Goal: Task Accomplishment & Management: Use online tool/utility

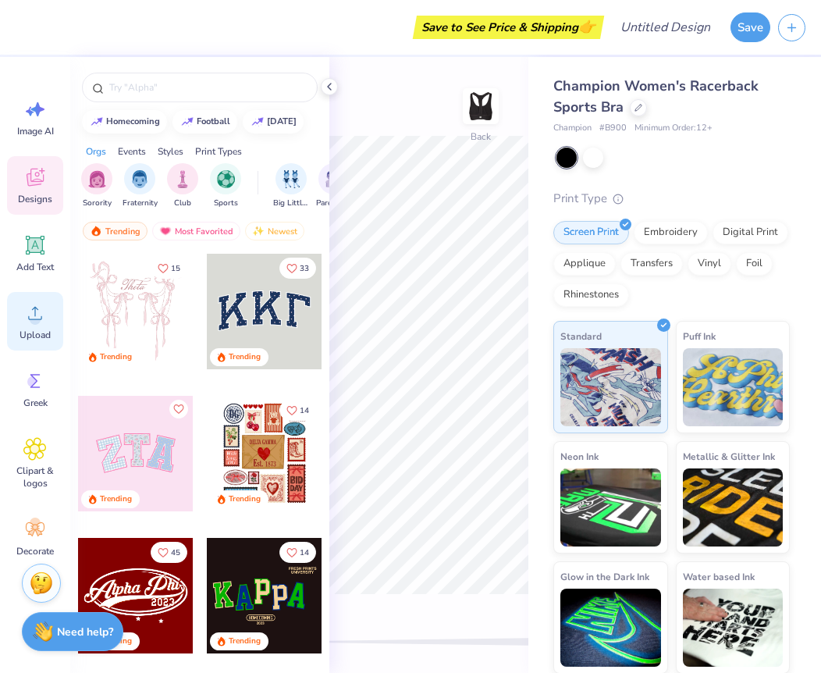
click at [36, 329] on span "Upload" at bounding box center [35, 335] width 31 height 12
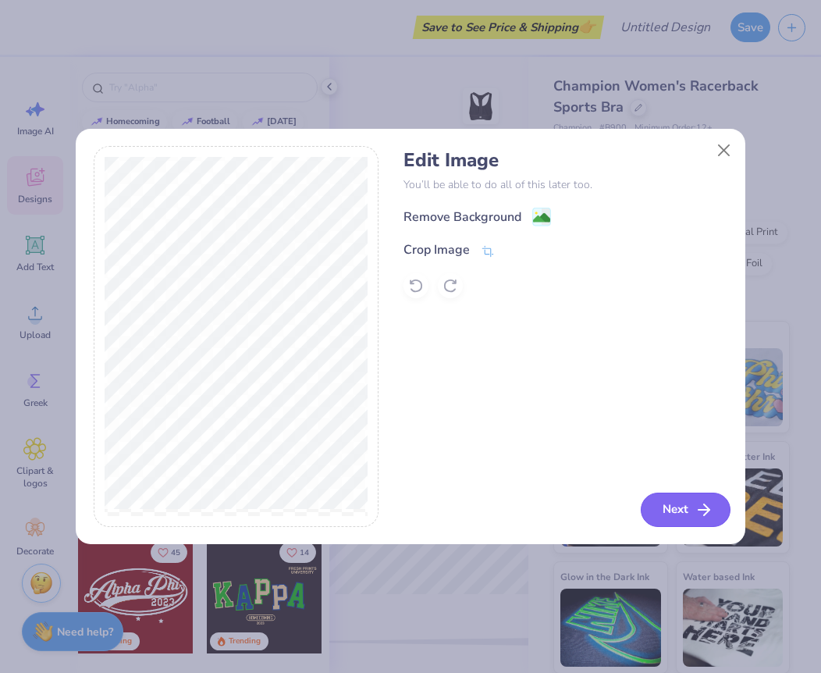
click at [689, 509] on button "Next" at bounding box center [686, 510] width 90 height 34
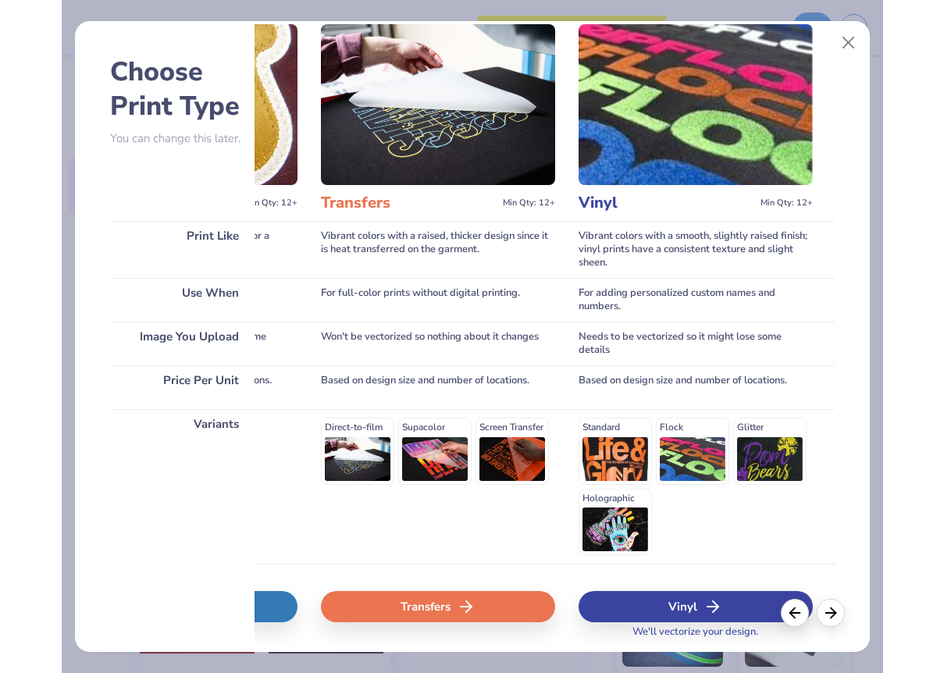
scroll to position [0, 923]
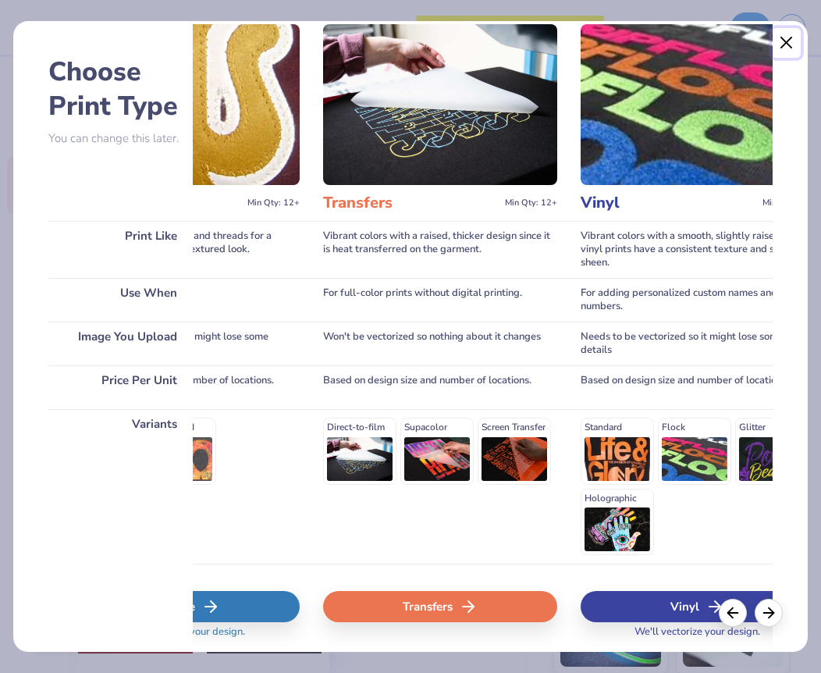
click at [786, 40] on button "Close" at bounding box center [787, 43] width 30 height 30
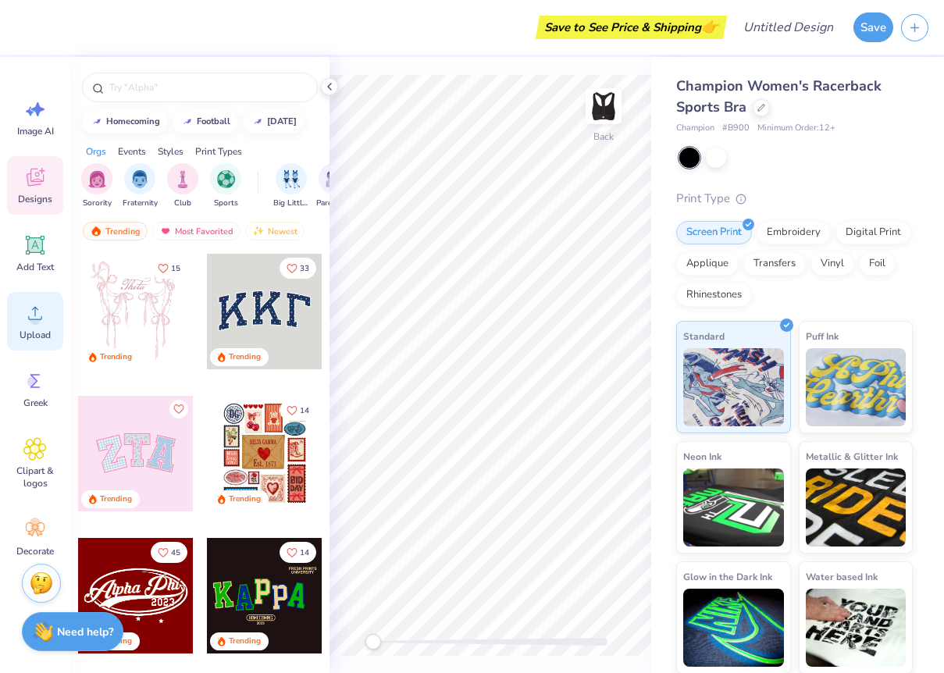
click at [31, 325] on div "Upload" at bounding box center [35, 321] width 56 height 59
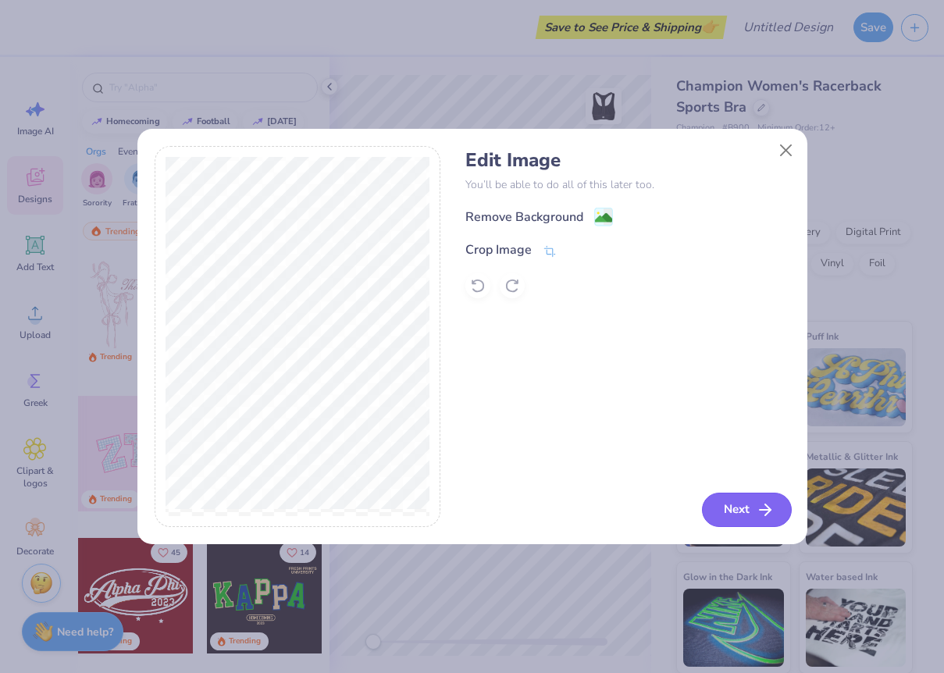
click at [727, 513] on button "Next" at bounding box center [747, 510] width 90 height 34
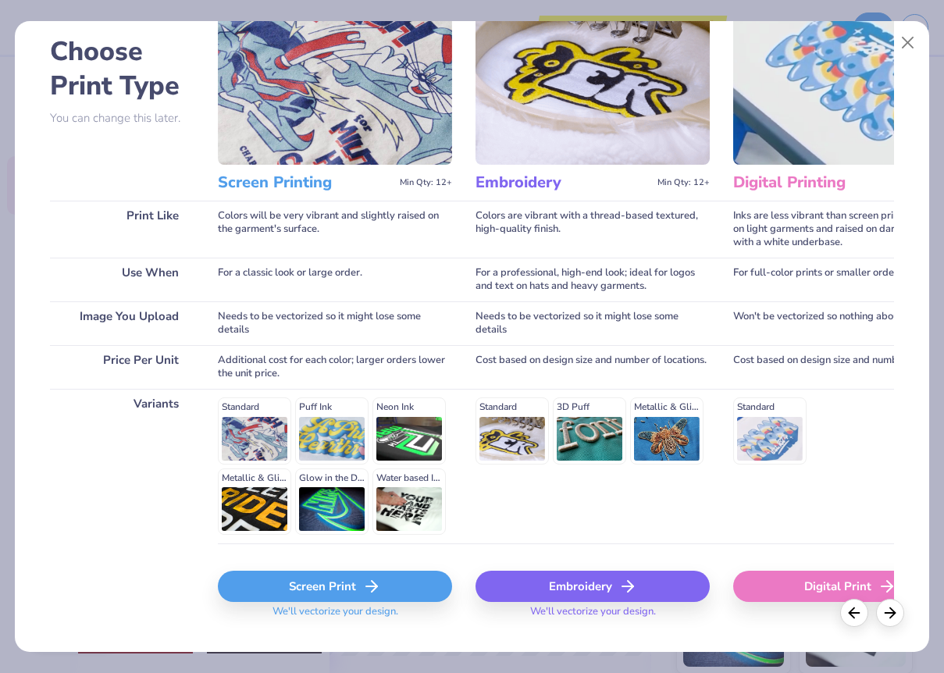
scroll to position [105, 0]
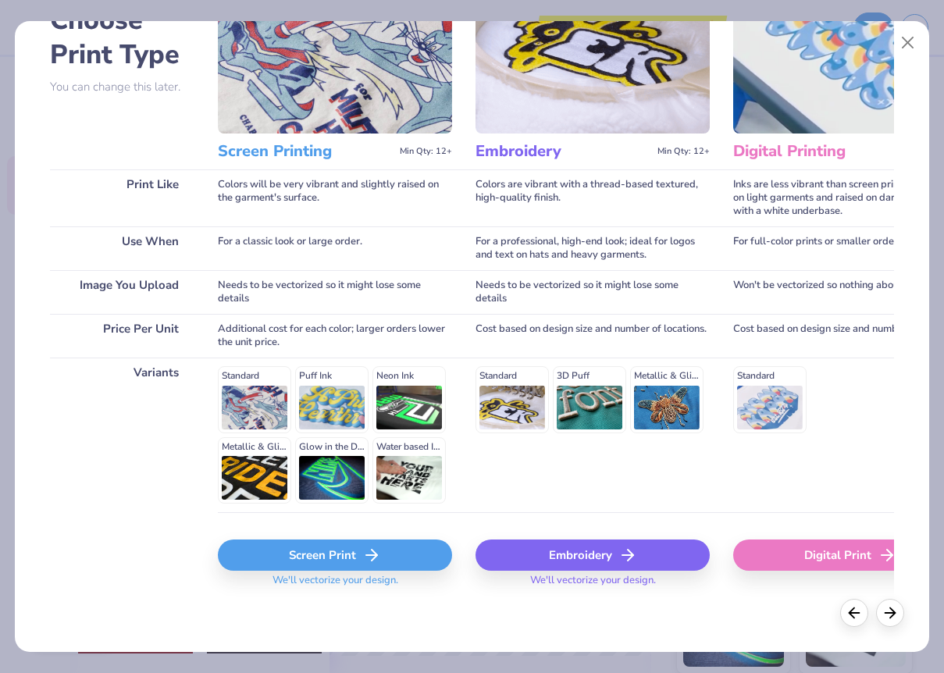
click at [361, 554] on div "Screen Print" at bounding box center [335, 554] width 234 height 31
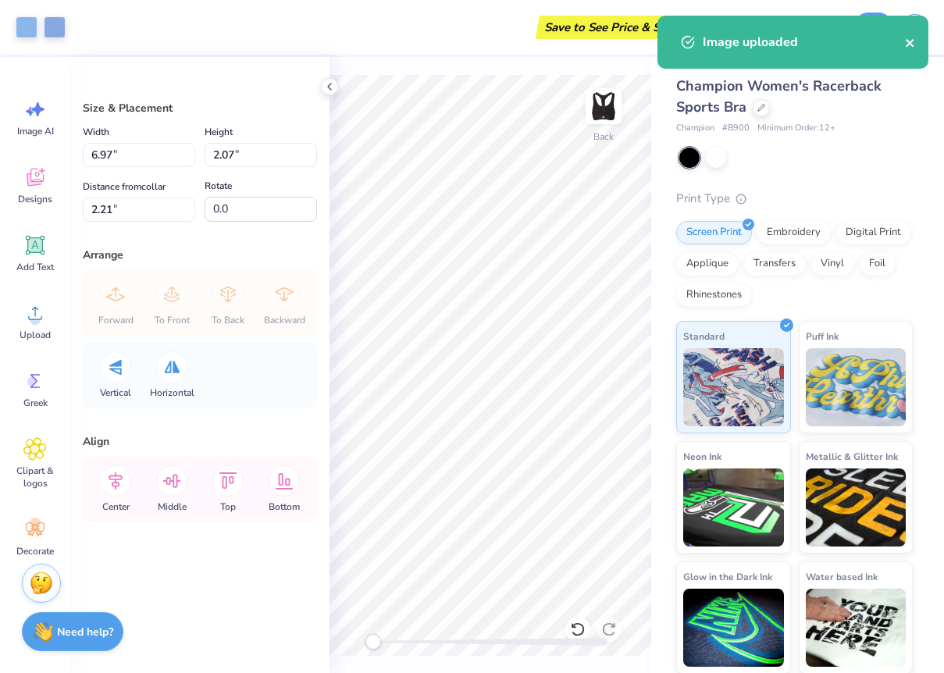
click at [820, 39] on icon "close" at bounding box center [910, 43] width 11 height 12
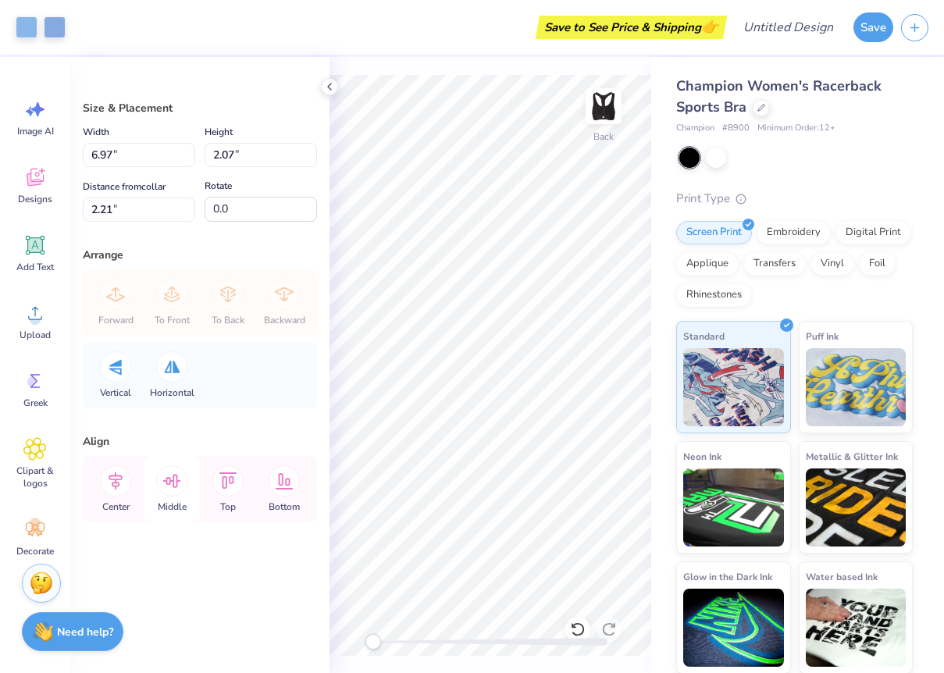
click at [169, 489] on icon at bounding box center [171, 480] width 31 height 31
click at [131, 486] on div "Center" at bounding box center [115, 489] width 56 height 66
click at [329, 84] on polyline at bounding box center [329, 87] width 3 height 6
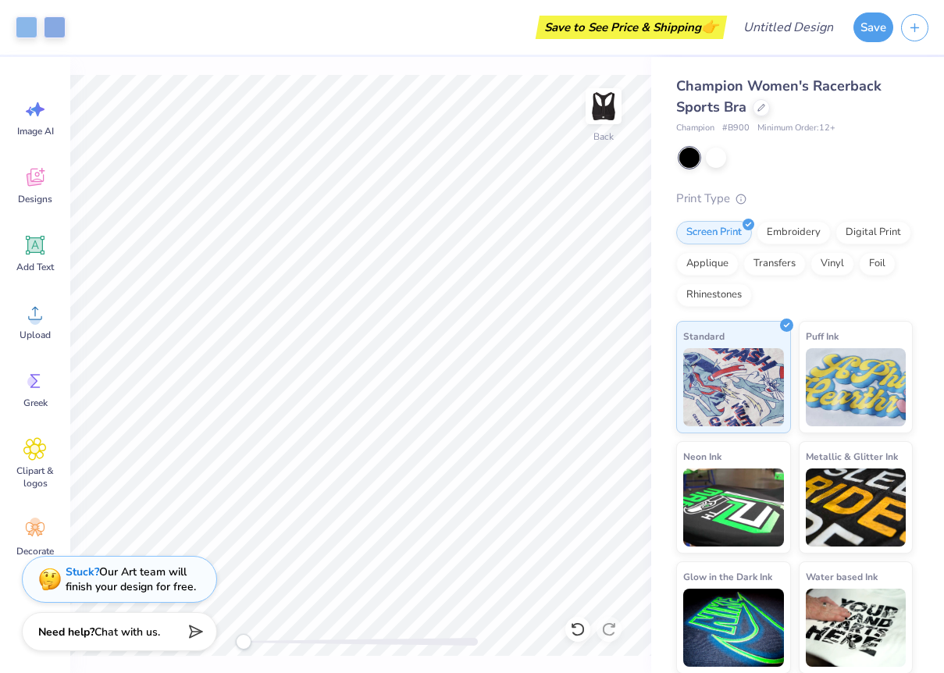
click at [231, 646] on div "Back" at bounding box center [360, 365] width 581 height 616
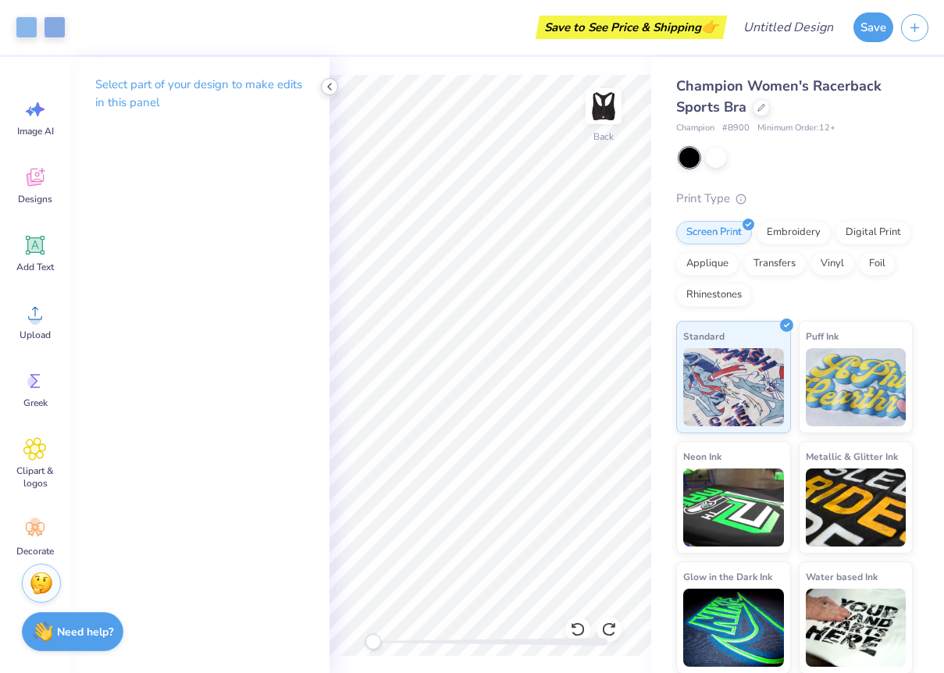
click at [324, 84] on icon at bounding box center [329, 86] width 12 height 12
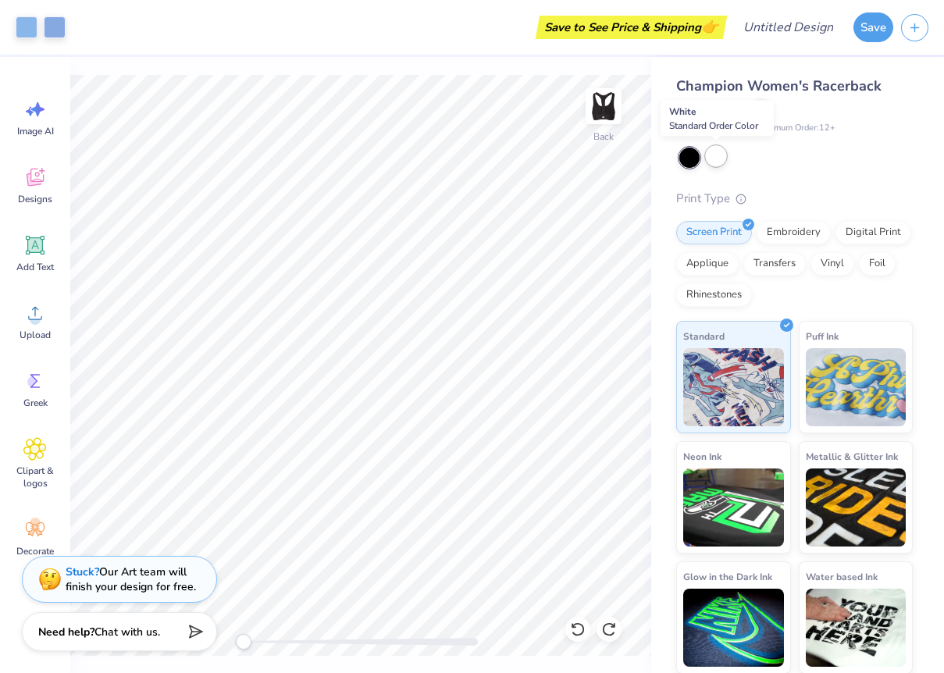
click at [716, 158] on div at bounding box center [716, 156] width 20 height 20
click at [690, 156] on div at bounding box center [689, 158] width 20 height 20
click at [711, 162] on div at bounding box center [716, 156] width 20 height 20
click at [719, 166] on div at bounding box center [716, 156] width 20 height 20
click at [685, 163] on div at bounding box center [689, 158] width 20 height 20
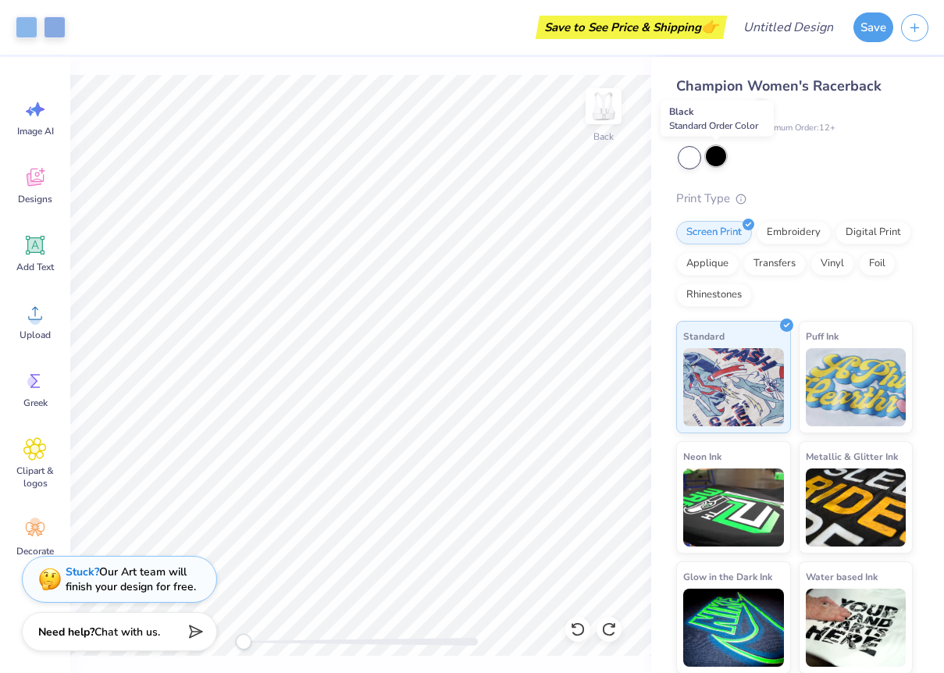
click at [708, 157] on div at bounding box center [716, 156] width 20 height 20
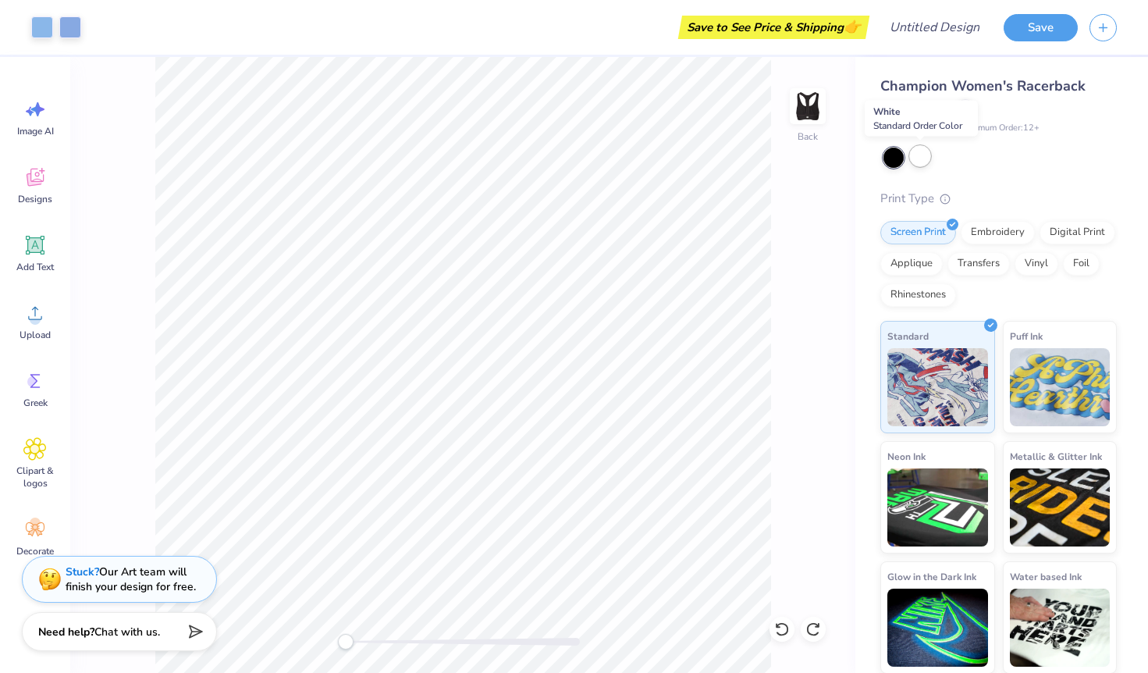
click at [820, 160] on div at bounding box center [920, 156] width 20 height 20
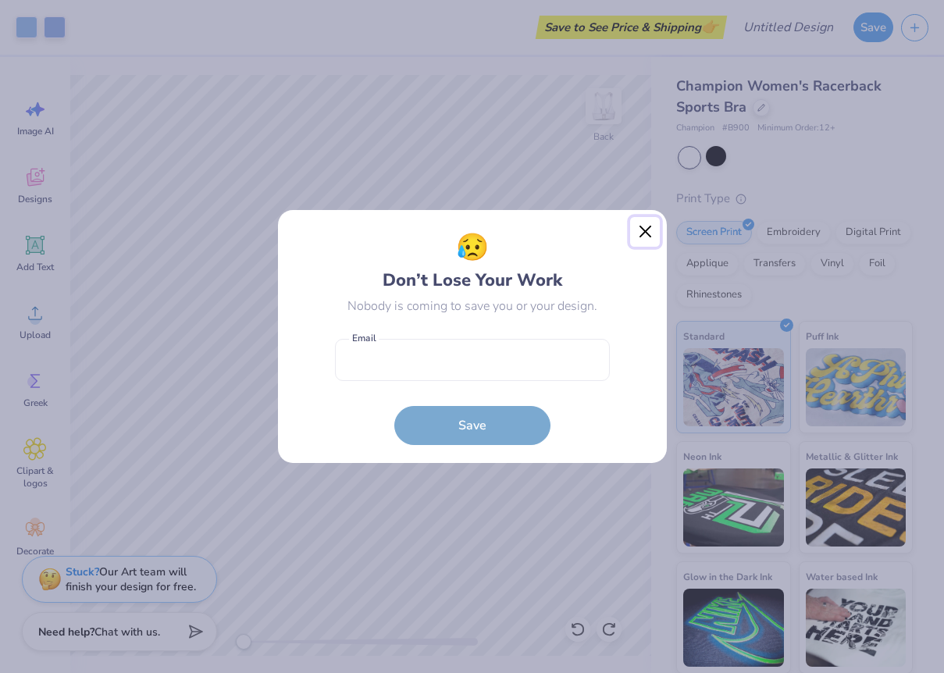
click at [637, 239] on button "Close" at bounding box center [645, 232] width 30 height 30
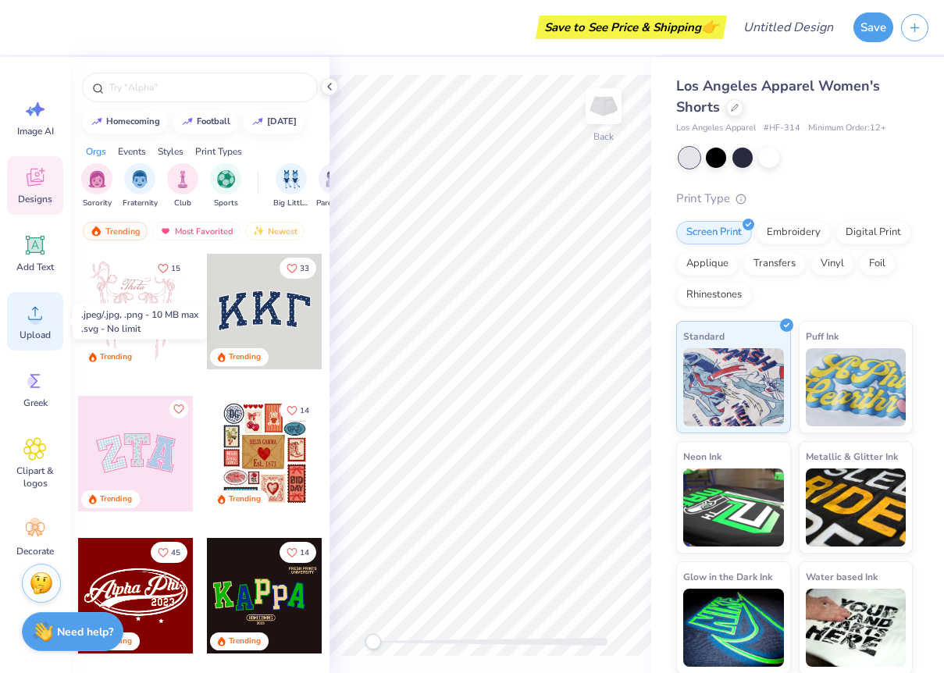
click at [28, 324] on icon at bounding box center [34, 312] width 23 height 23
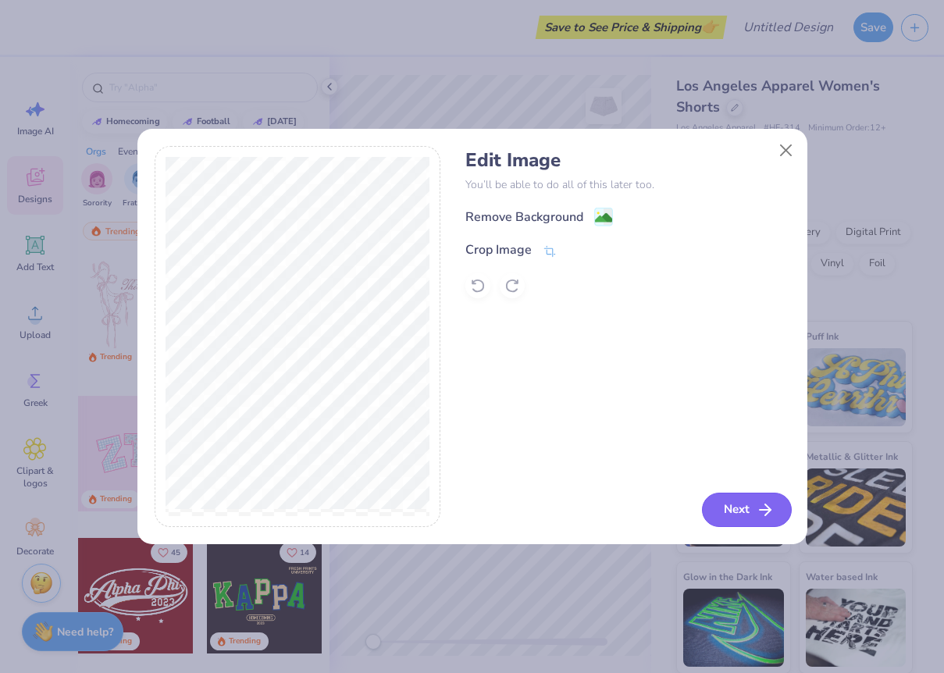
click at [758, 513] on icon "button" at bounding box center [765, 509] width 19 height 19
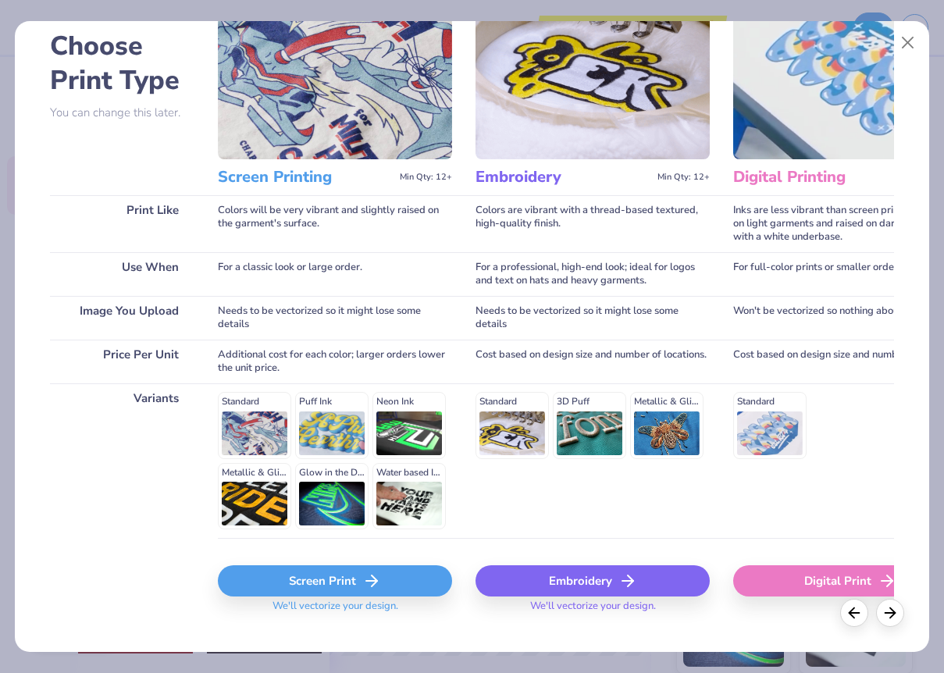
scroll to position [105, 0]
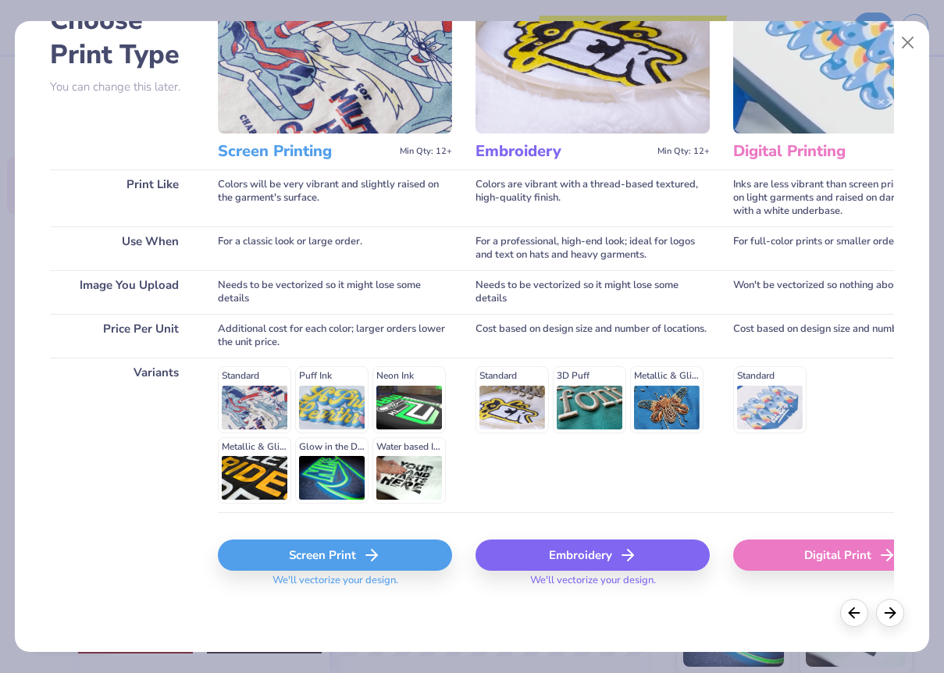
click at [316, 560] on div "Screen Print" at bounding box center [335, 554] width 234 height 31
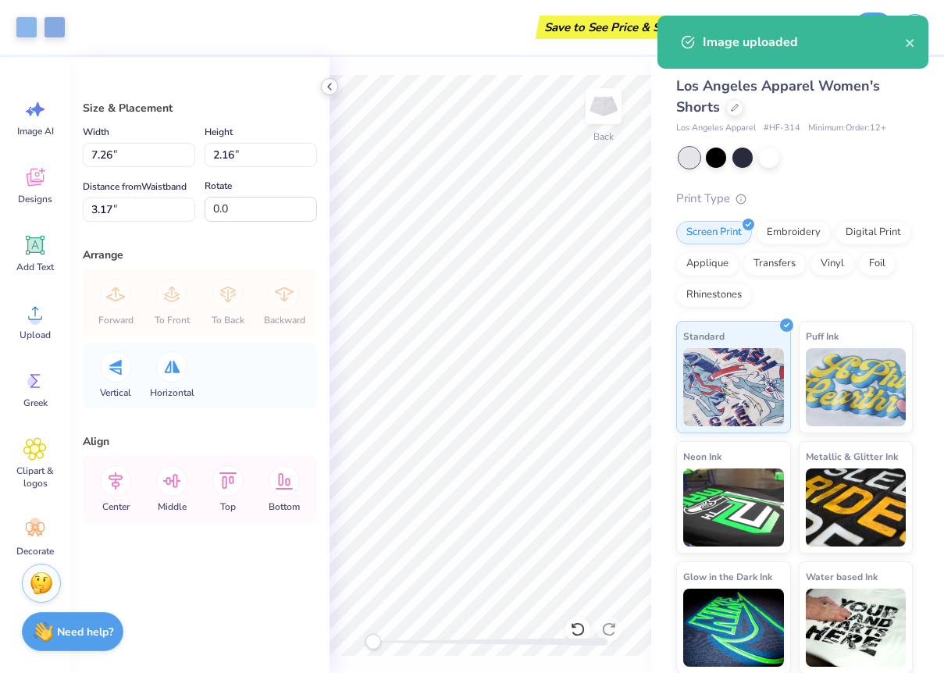
click at [330, 91] on icon at bounding box center [329, 86] width 12 height 12
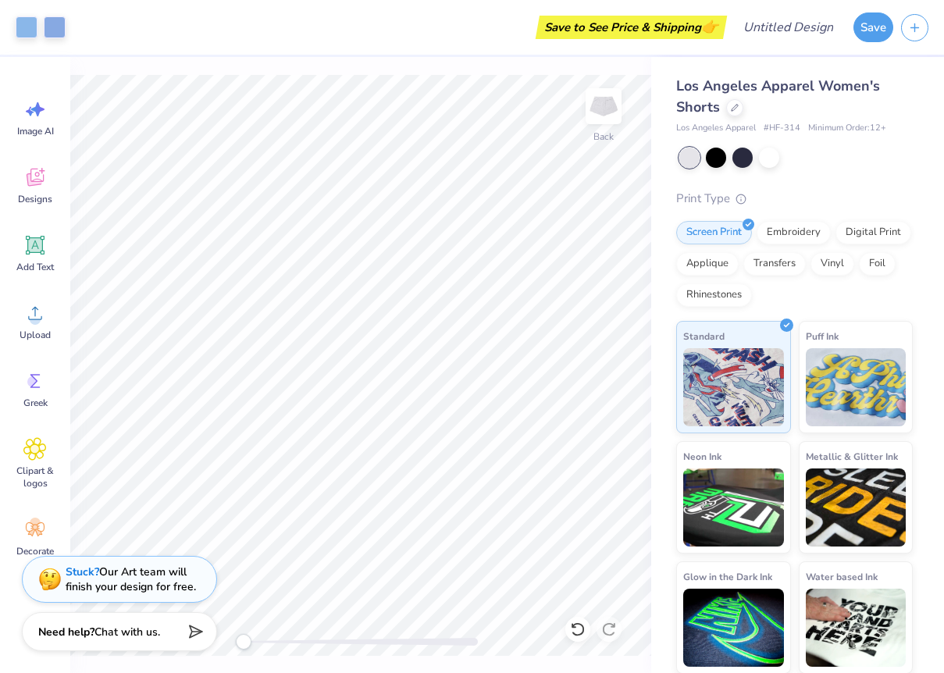
type input "5.45"
type input "1.62"
type input "3.00"
type input "4.19"
type input "1.25"
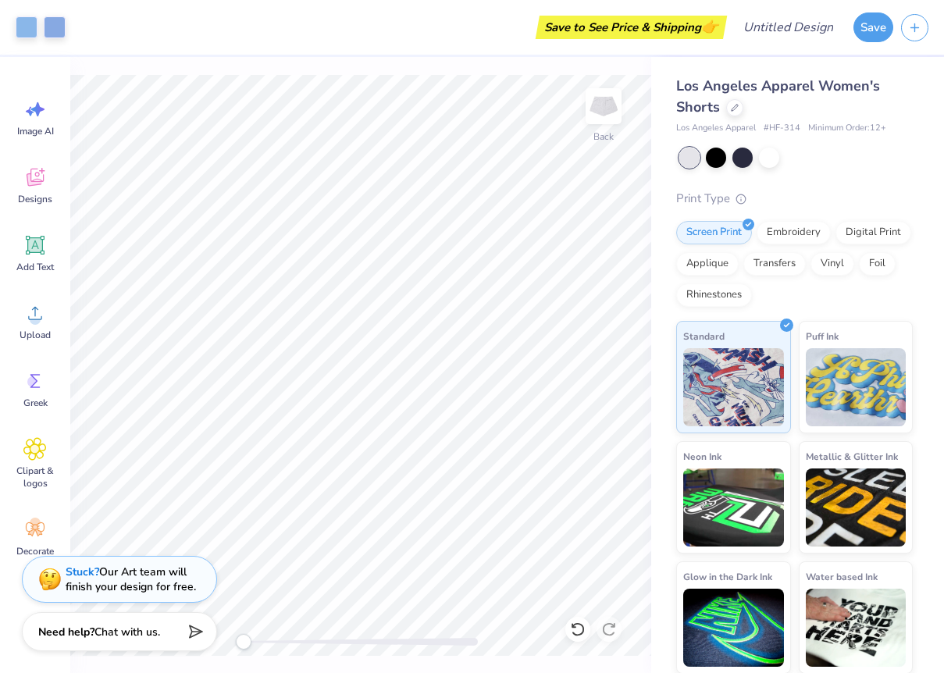
type input "0.65"
click at [721, 157] on div at bounding box center [716, 156] width 20 height 20
click at [739, 158] on div at bounding box center [742, 156] width 20 height 20
click at [770, 156] on div at bounding box center [769, 156] width 20 height 20
click at [742, 157] on div at bounding box center [742, 156] width 20 height 20
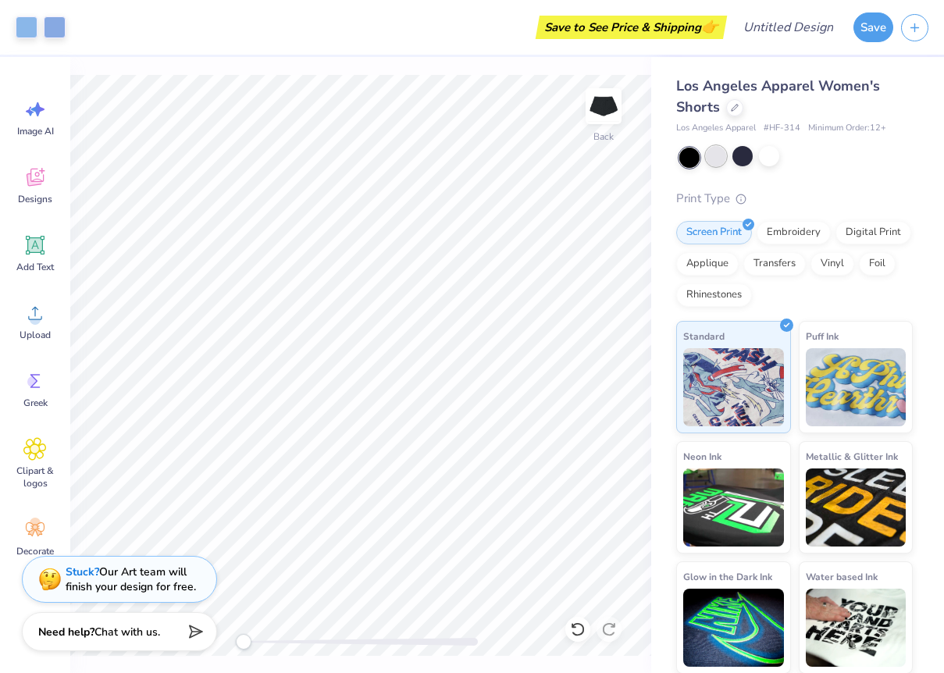
click at [720, 159] on div at bounding box center [716, 156] width 20 height 20
click at [735, 154] on div at bounding box center [742, 156] width 20 height 20
click at [743, 161] on div at bounding box center [742, 156] width 20 height 20
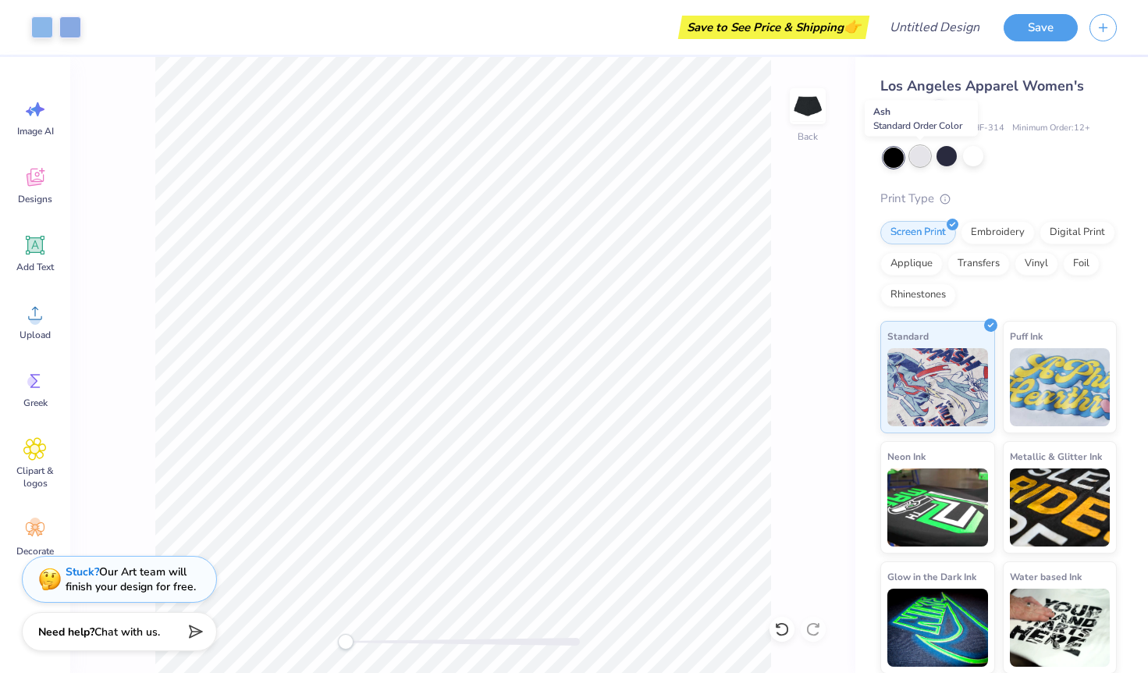
click at [921, 158] on div at bounding box center [920, 156] width 20 height 20
click at [943, 158] on div at bounding box center [973, 156] width 20 height 20
click at [898, 162] on div at bounding box center [894, 158] width 20 height 20
click at [922, 159] on div at bounding box center [920, 156] width 20 height 20
click at [943, 156] on div at bounding box center [947, 156] width 20 height 20
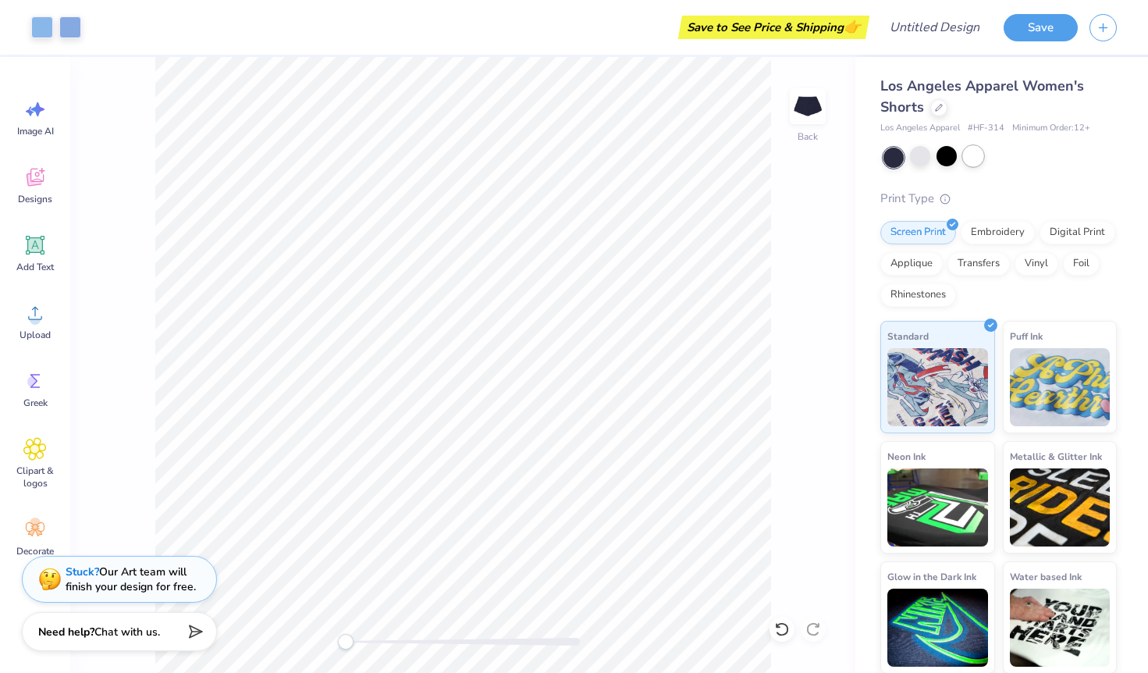
click at [943, 165] on div at bounding box center [973, 156] width 20 height 20
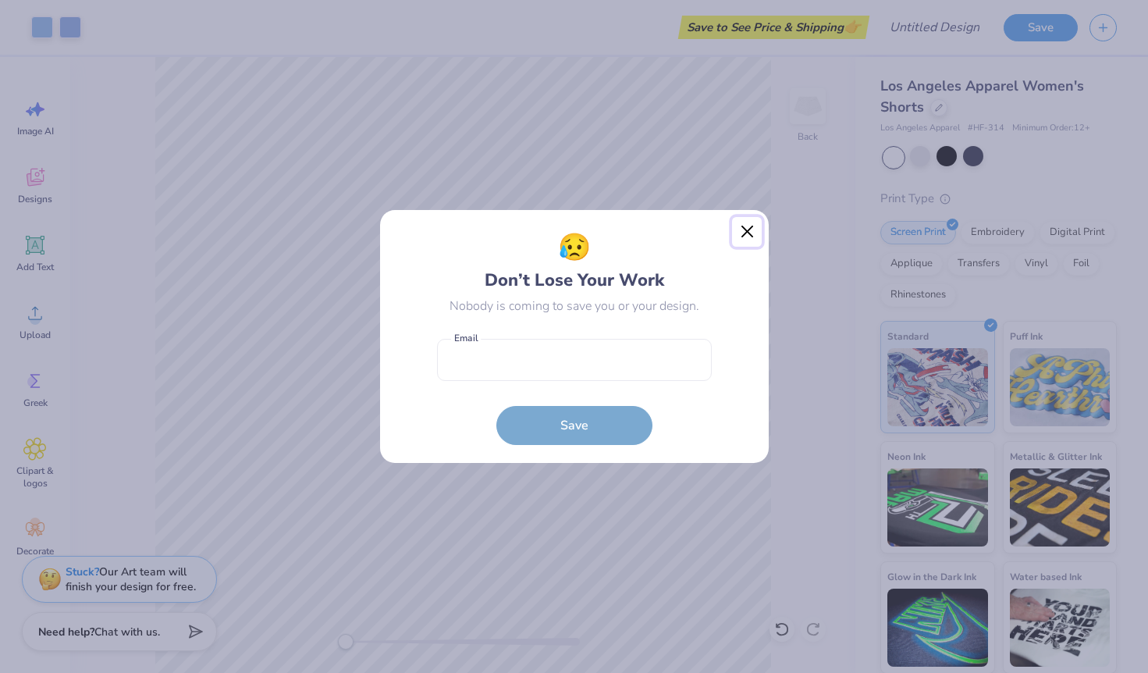
click at [742, 229] on button "Close" at bounding box center [747, 232] width 30 height 30
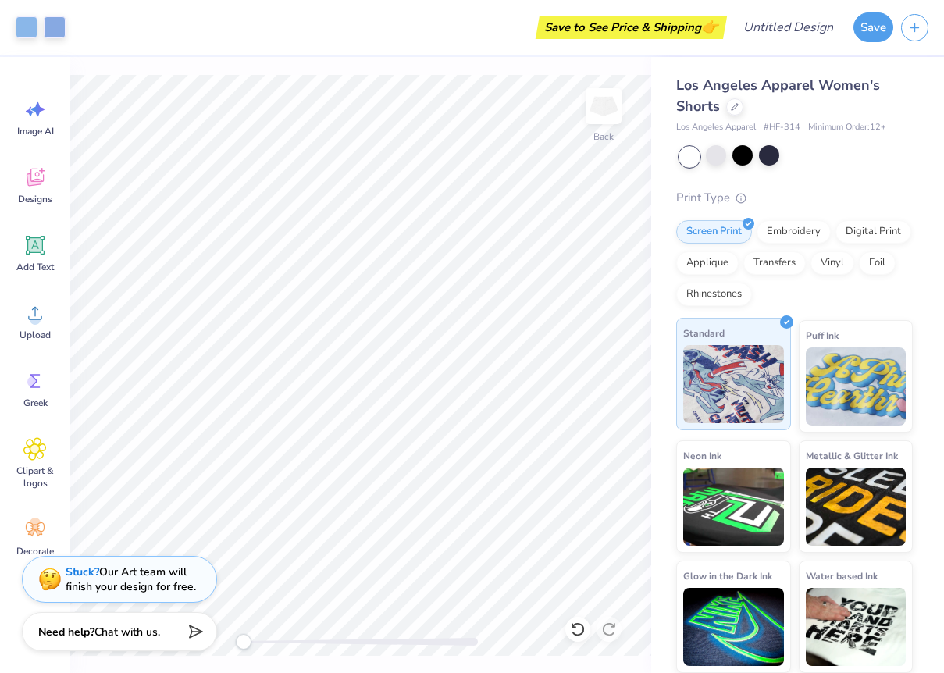
scroll to position [0, 0]
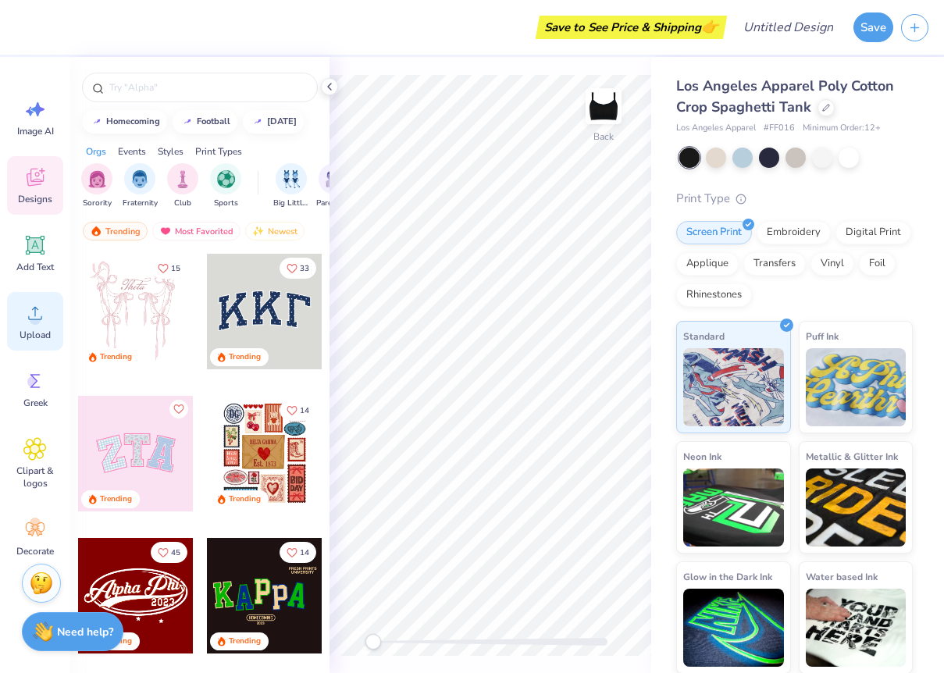
click at [33, 318] on circle at bounding box center [35, 319] width 11 height 11
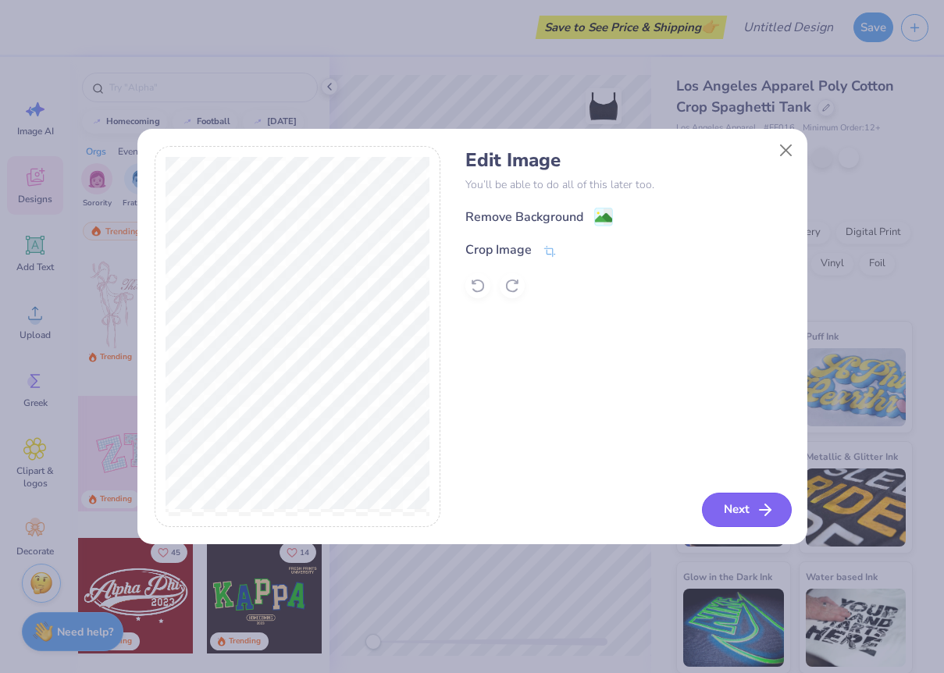
click at [731, 503] on button "Next" at bounding box center [747, 510] width 90 height 34
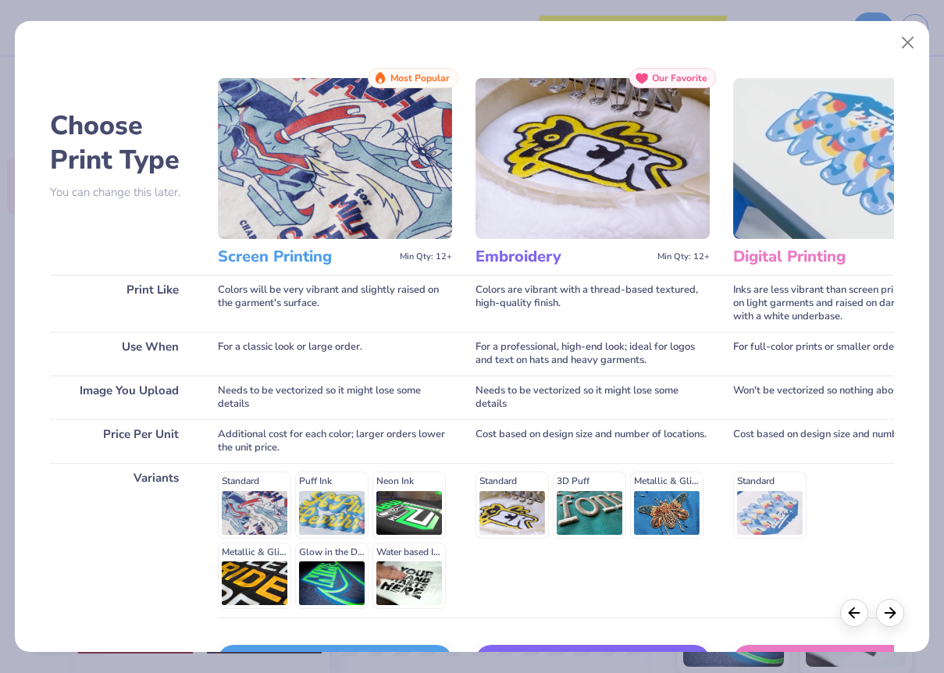
scroll to position [105, 0]
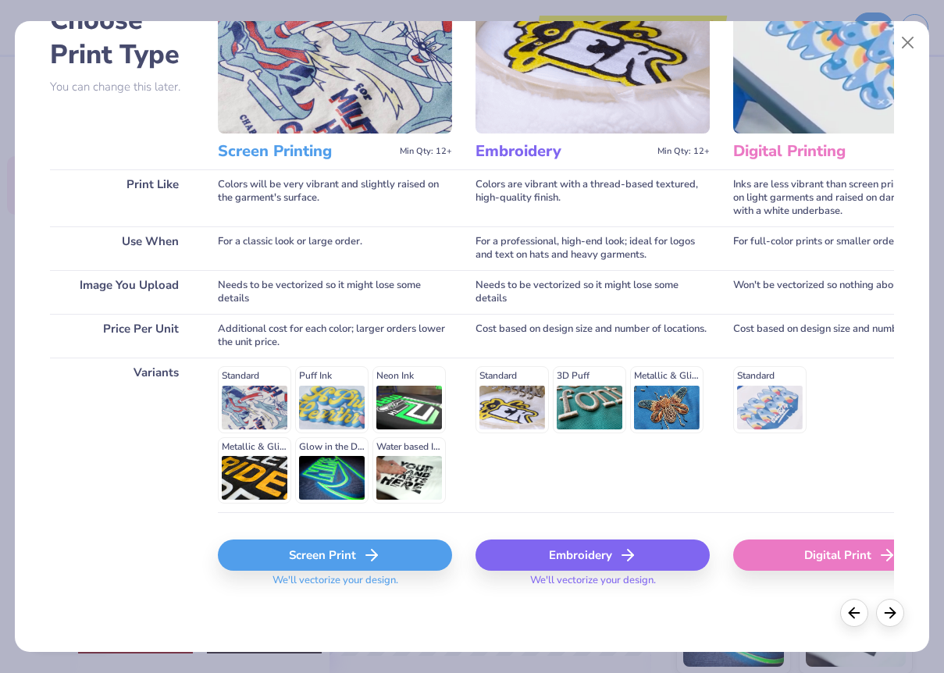
click at [351, 550] on div "Screen Print" at bounding box center [335, 554] width 234 height 31
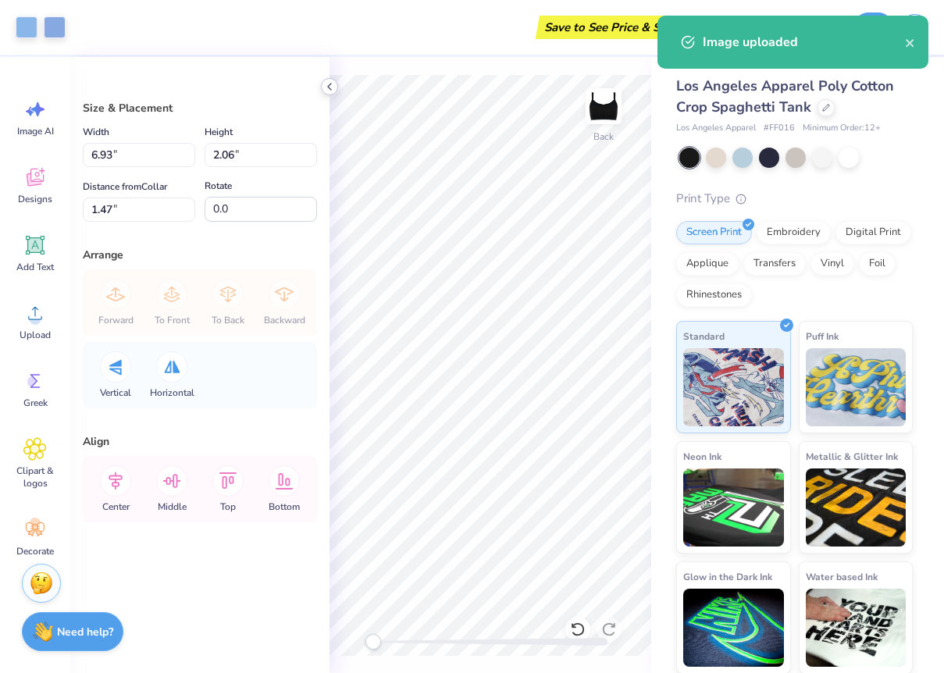
click at [331, 82] on icon at bounding box center [329, 86] width 12 height 12
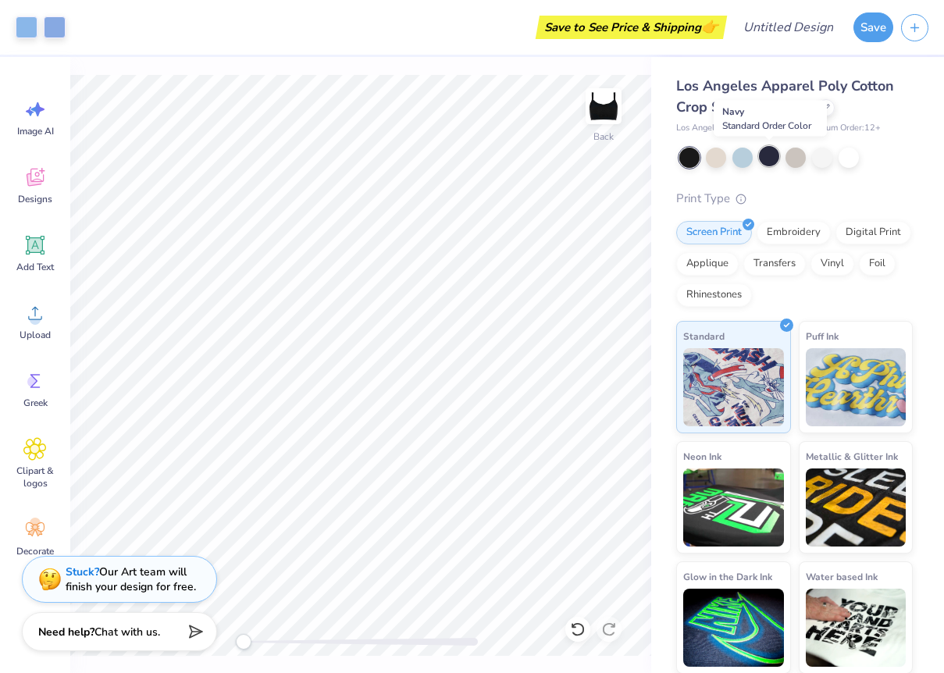
click at [768, 158] on div at bounding box center [769, 156] width 20 height 20
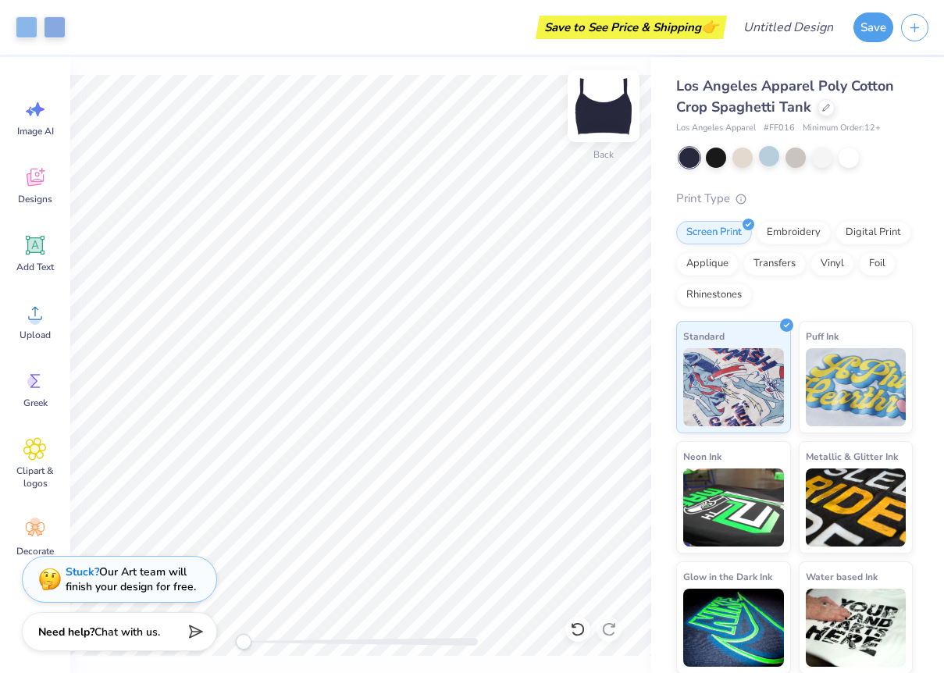
click at [597, 111] on img at bounding box center [603, 106] width 62 height 62
click at [599, 111] on img at bounding box center [603, 106] width 62 height 62
click at [714, 159] on div at bounding box center [716, 156] width 20 height 20
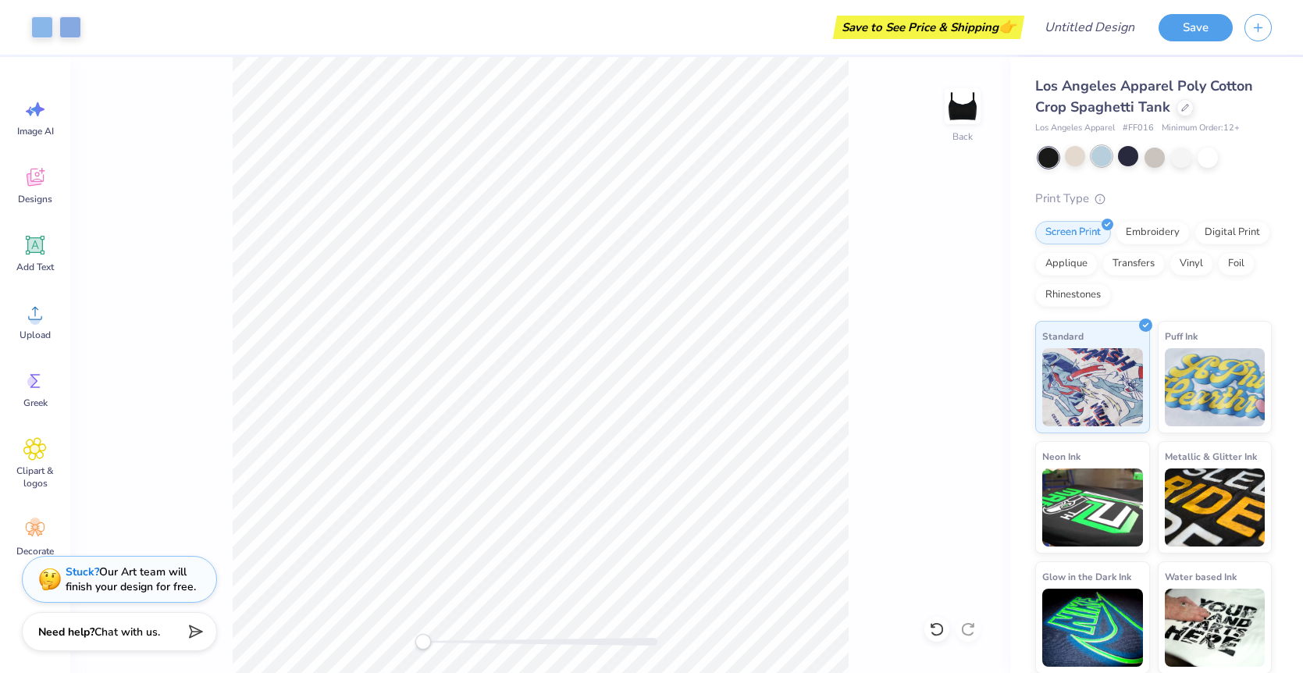
click at [943, 161] on div at bounding box center [1101, 156] width 20 height 20
click at [943, 157] on div at bounding box center [1075, 156] width 20 height 20
click at [943, 154] on div at bounding box center [1128, 156] width 20 height 20
click at [943, 162] on div at bounding box center [1154, 156] width 20 height 20
click at [943, 155] on div at bounding box center [1181, 156] width 20 height 20
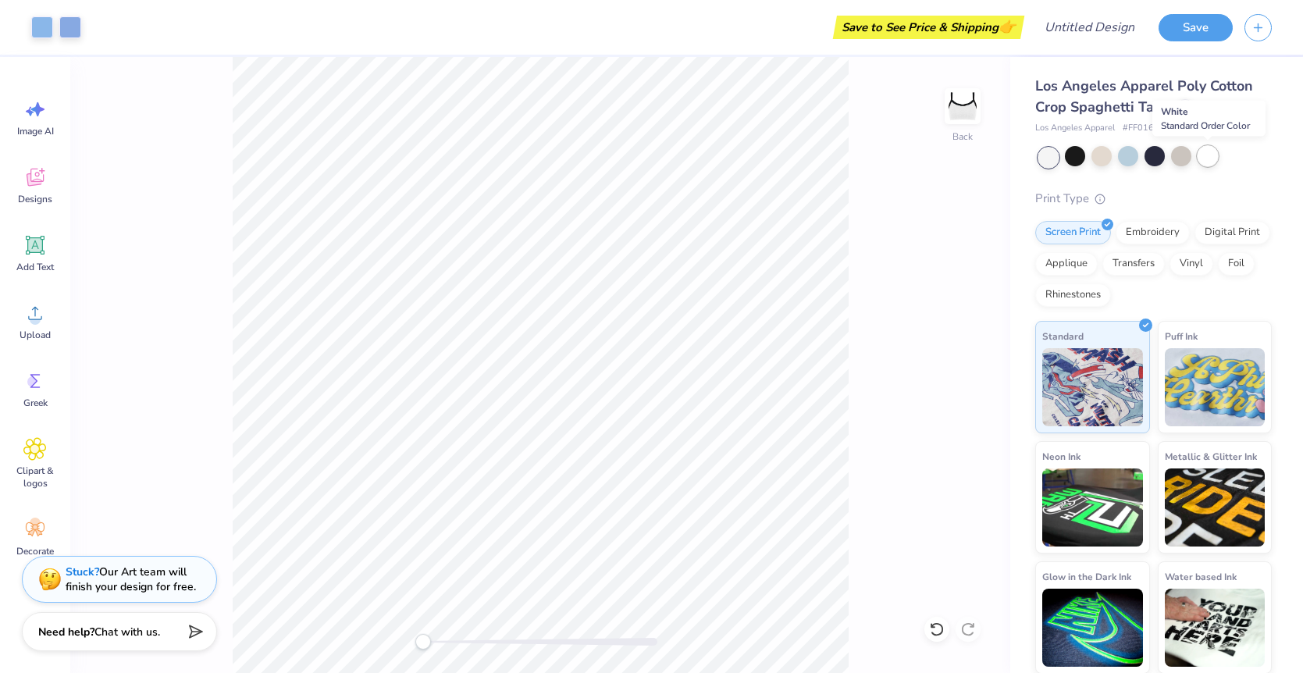
click at [943, 154] on div at bounding box center [1207, 156] width 20 height 20
click at [943, 158] on div at bounding box center [1181, 156] width 20 height 20
click at [943, 158] on div at bounding box center [1075, 156] width 20 height 20
click at [943, 157] on div at bounding box center [1128, 156] width 20 height 20
click at [943, 156] on div at bounding box center [1154, 156] width 20 height 20
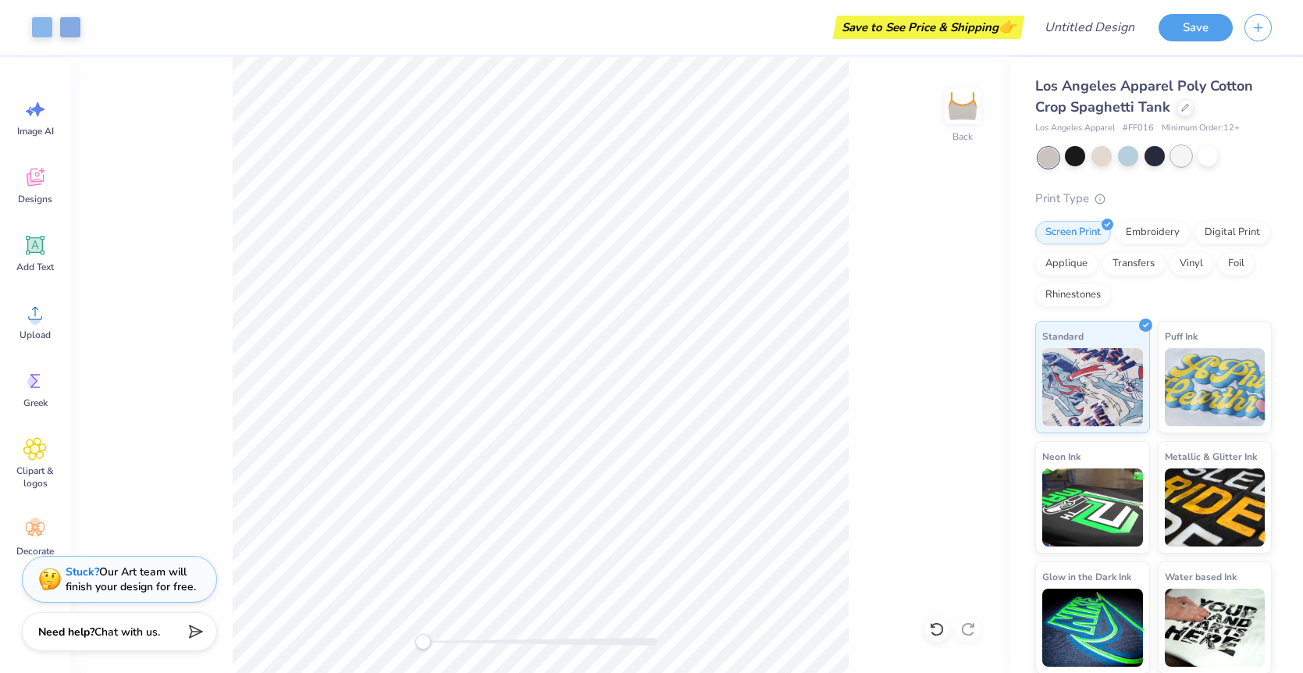
click at [943, 158] on div at bounding box center [1181, 156] width 20 height 20
click at [943, 159] on div at bounding box center [1207, 156] width 20 height 20
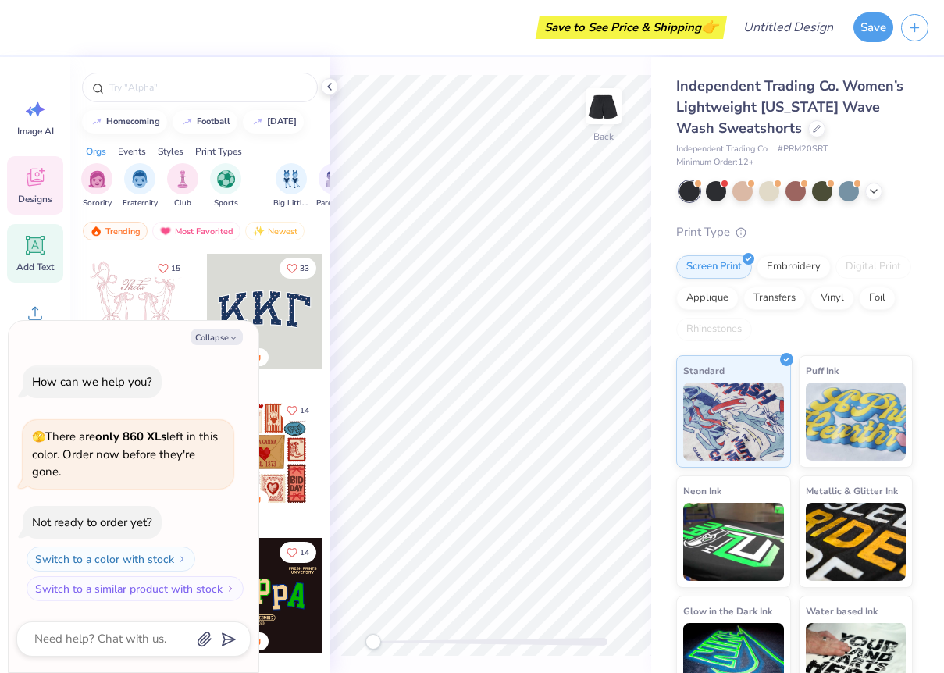
scroll to position [11, 0]
click at [34, 294] on icon at bounding box center [34, 301] width 23 height 23
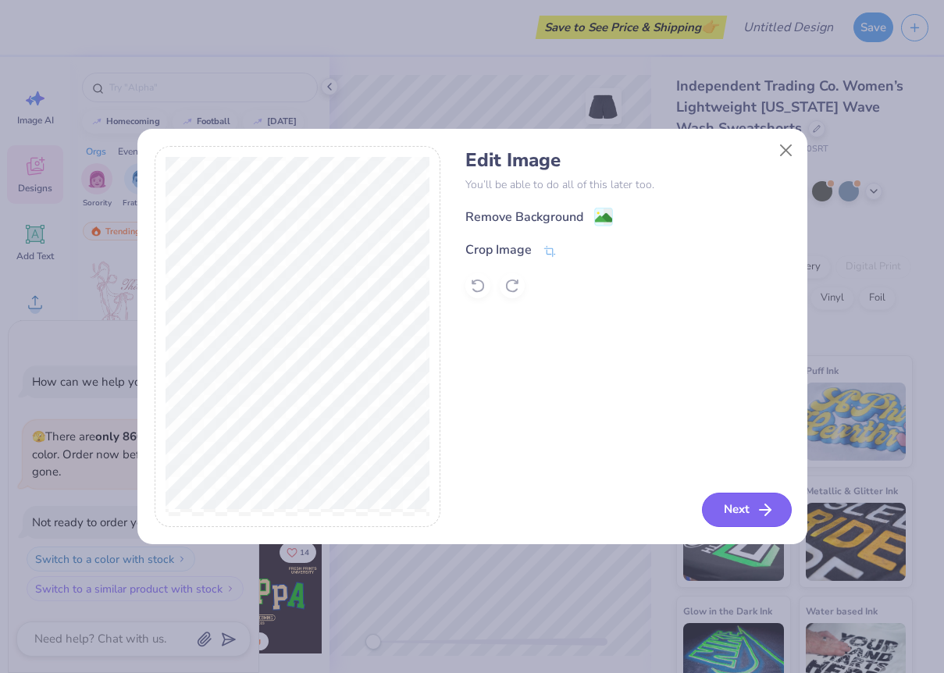
click at [742, 512] on button "Next" at bounding box center [747, 510] width 90 height 34
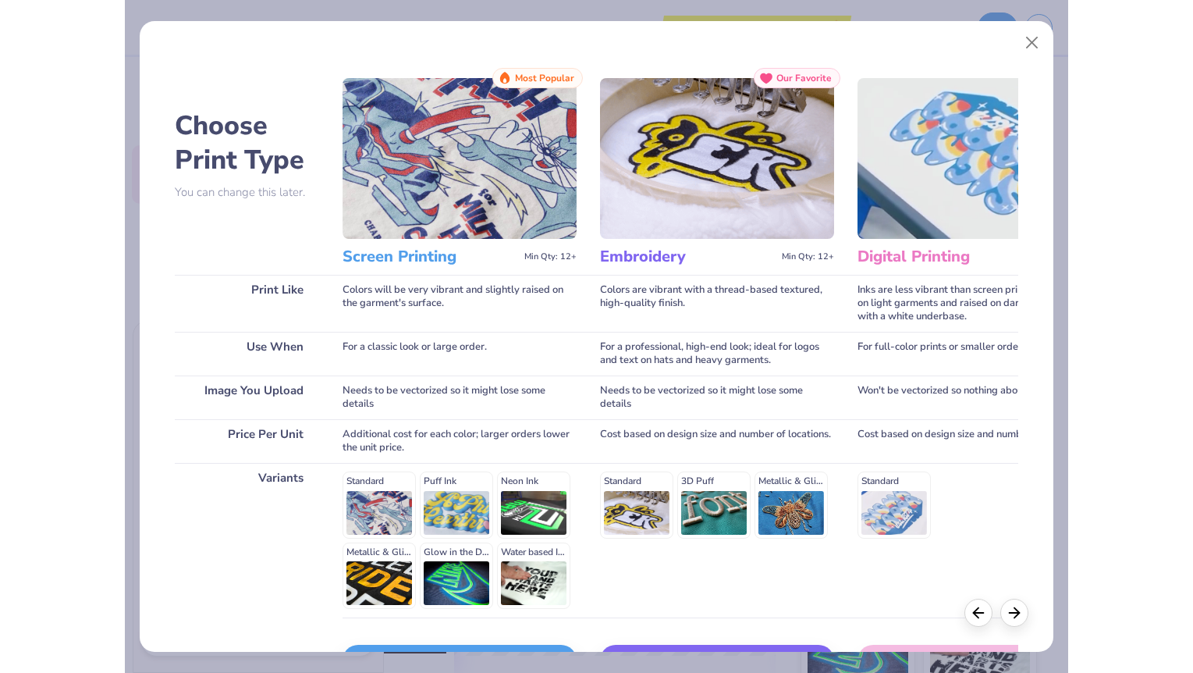
scroll to position [105, 0]
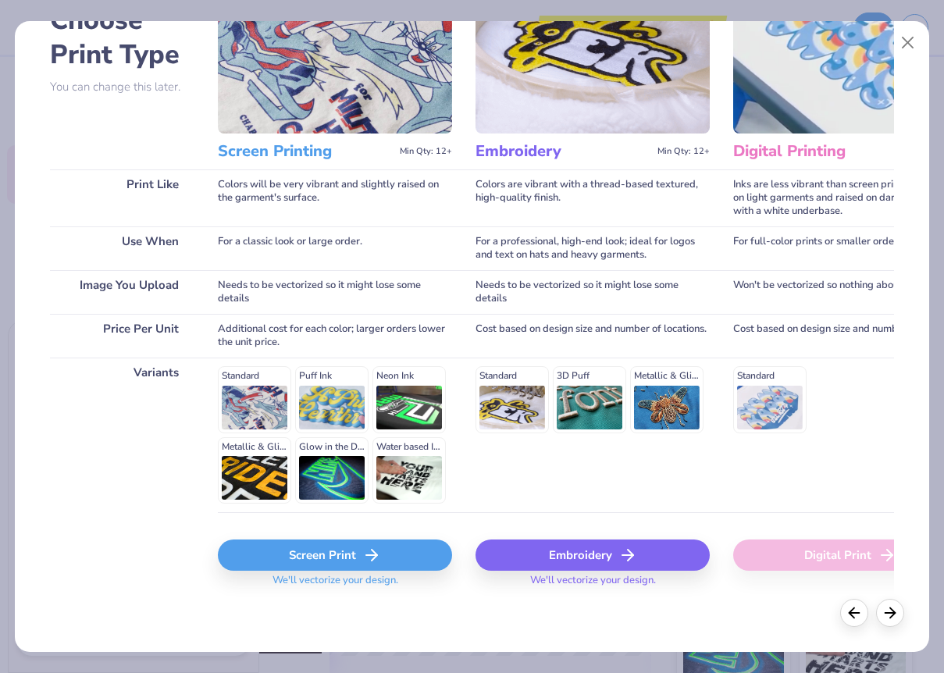
click at [319, 564] on div "Screen Print" at bounding box center [335, 554] width 234 height 31
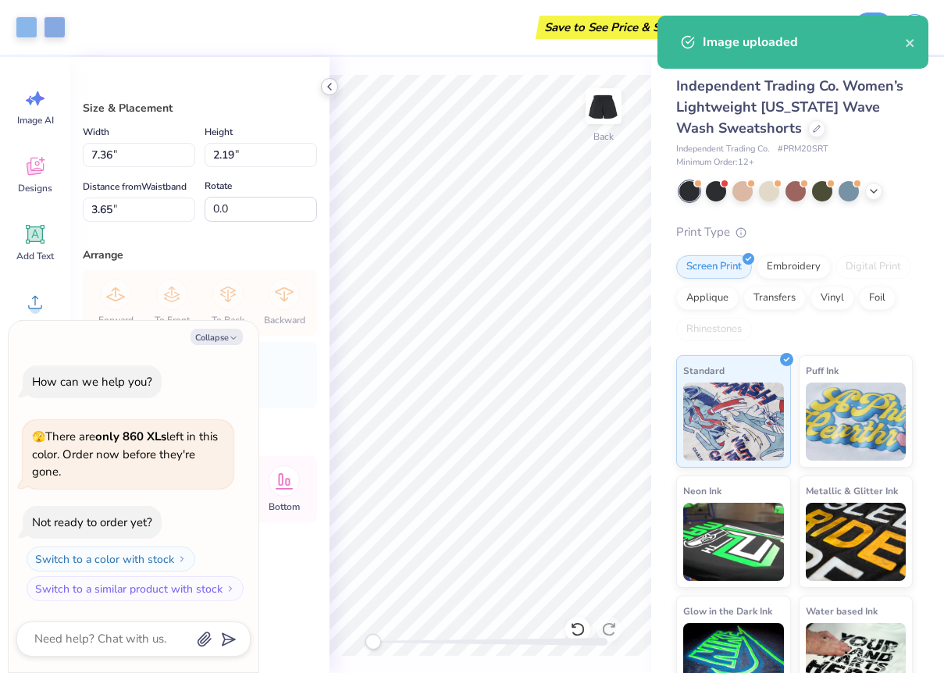
click at [329, 86] on polyline at bounding box center [329, 87] width 3 height 6
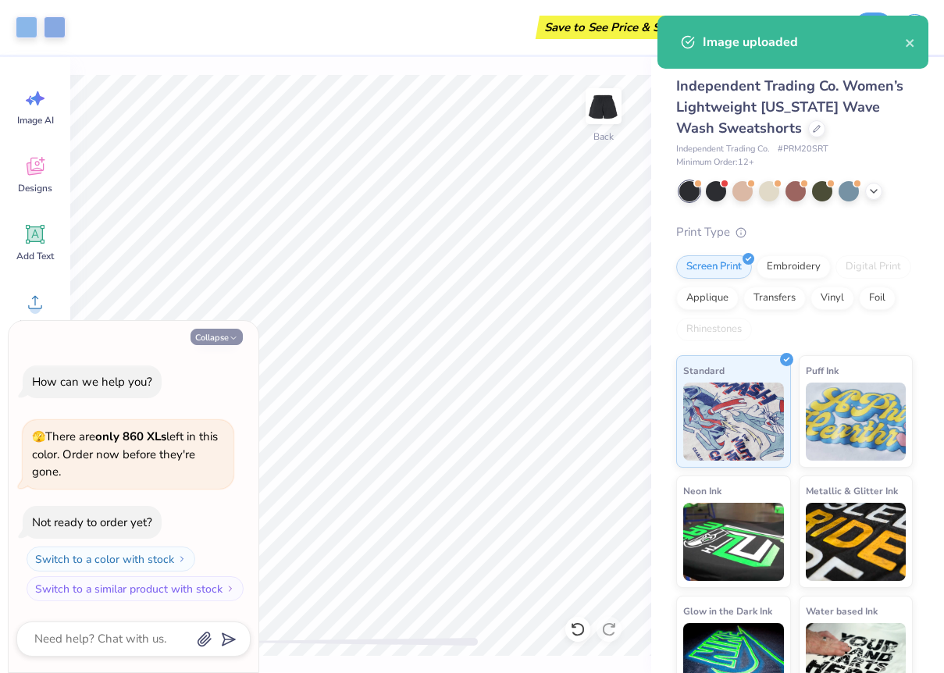
click at [227, 335] on button "Collapse" at bounding box center [216, 337] width 52 height 16
type textarea "x"
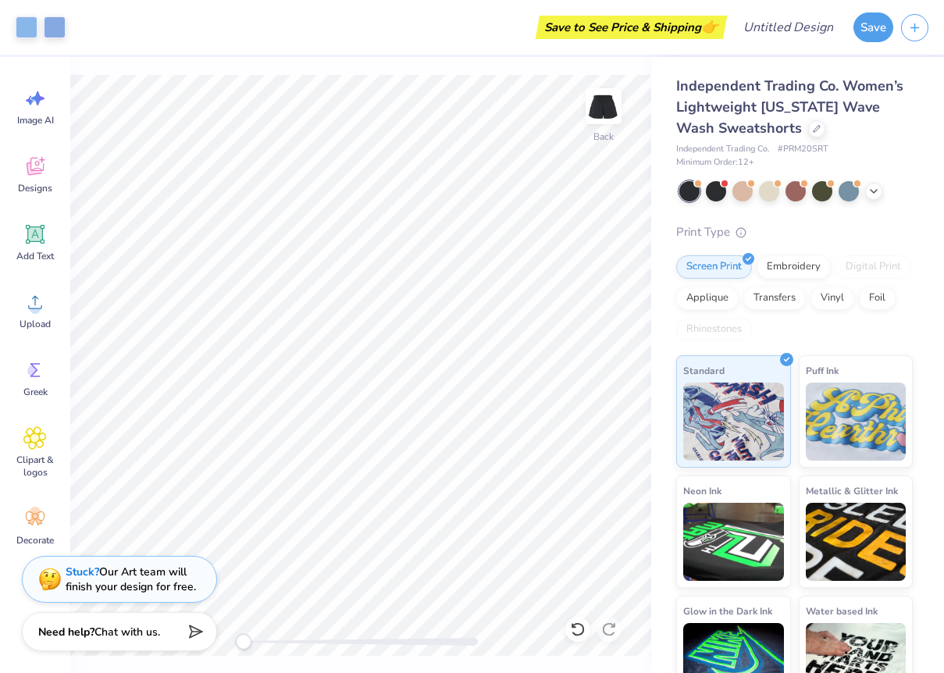
type input "5.24"
type input "1.56"
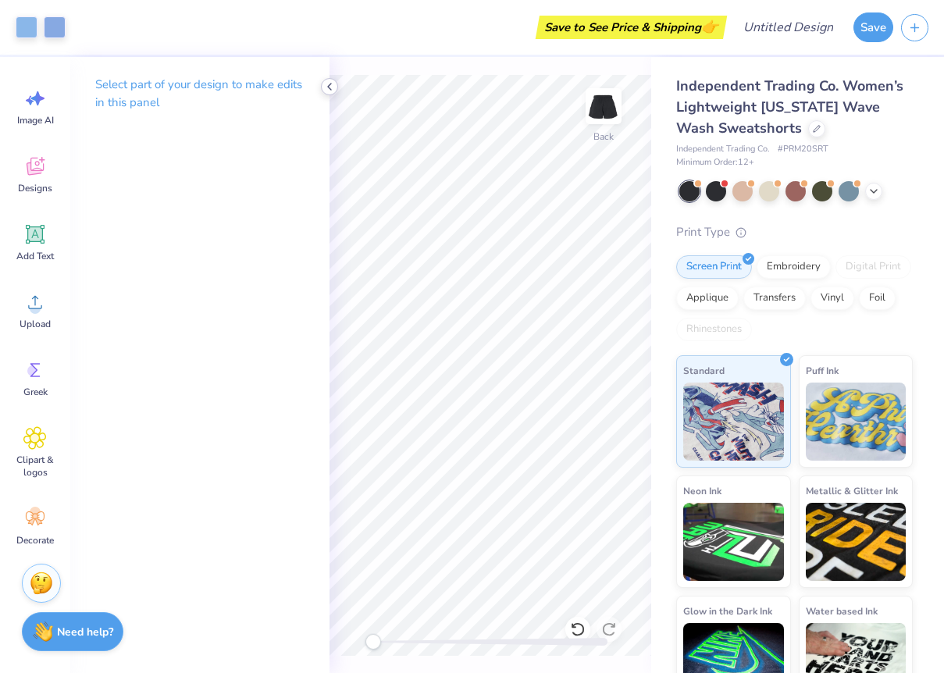
click at [329, 87] on icon at bounding box center [329, 86] width 12 height 12
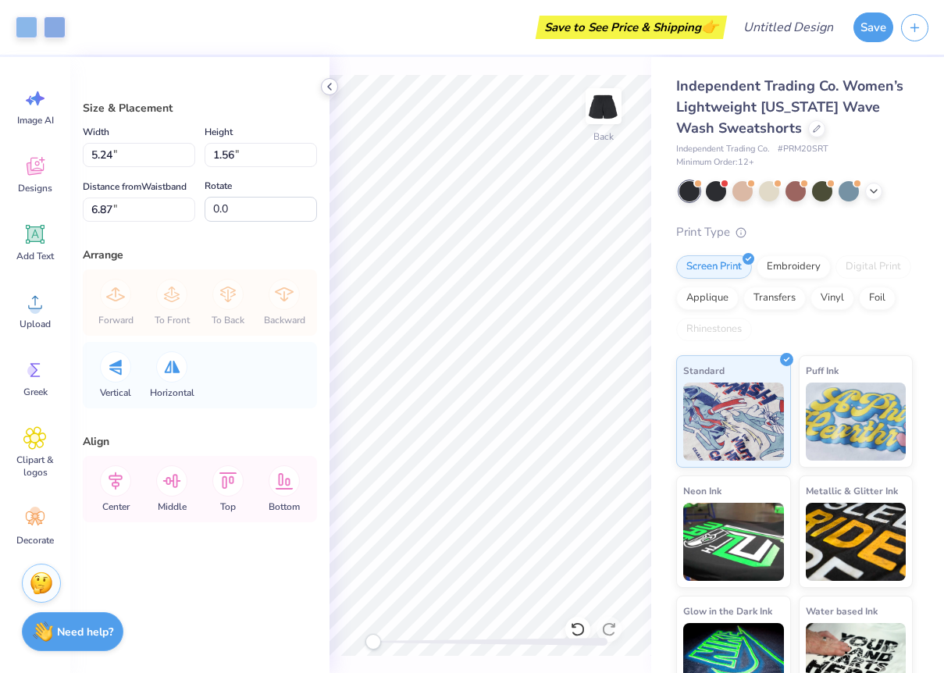
click at [329, 90] on icon at bounding box center [329, 86] width 12 height 12
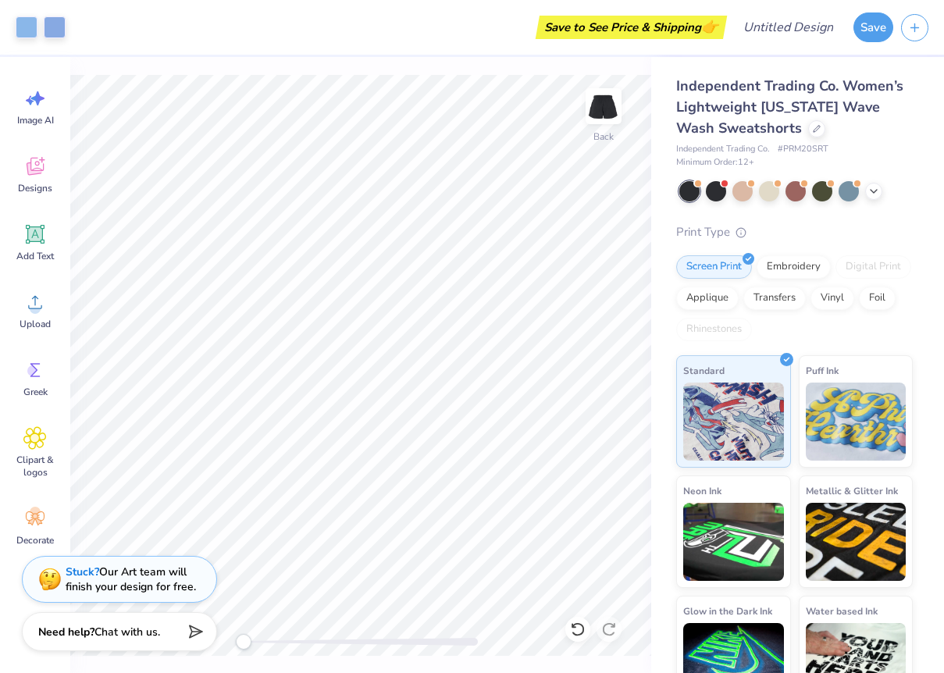
type input "-5.2"
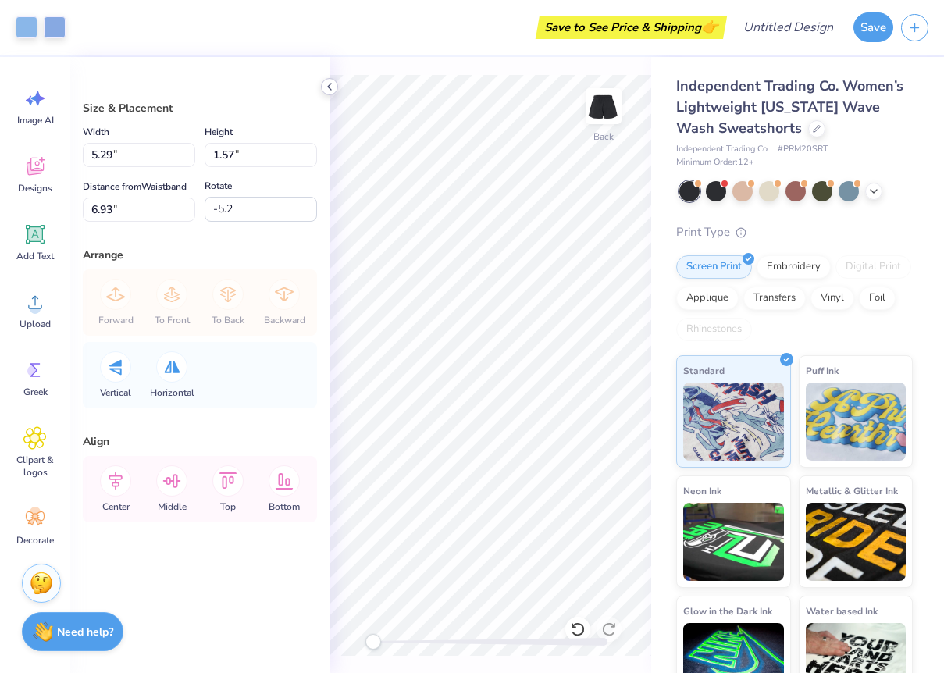
type input "-0.7"
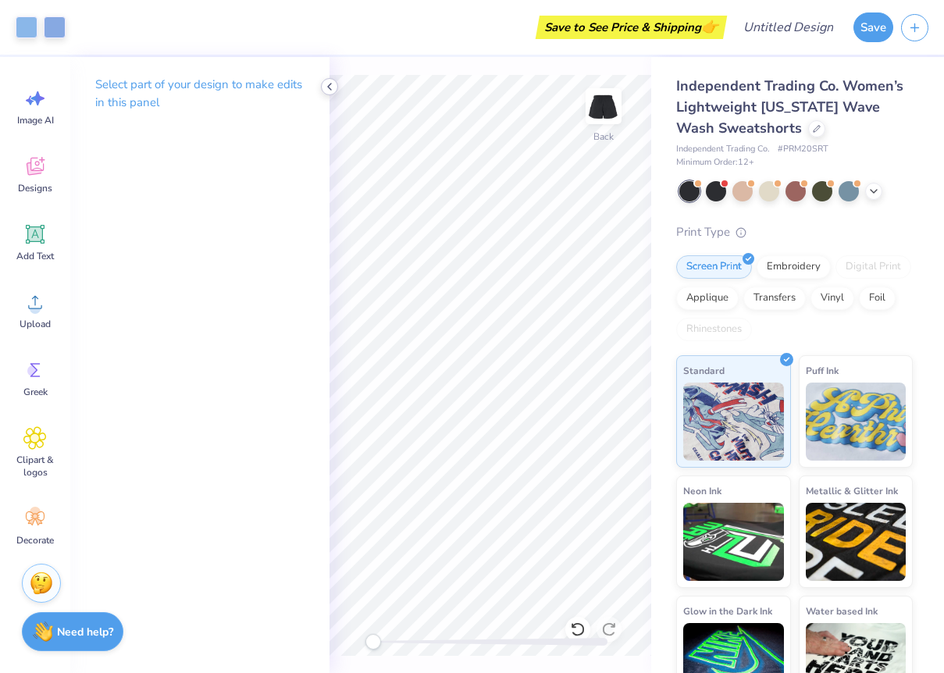
click at [329, 87] on polyline at bounding box center [329, 87] width 3 height 6
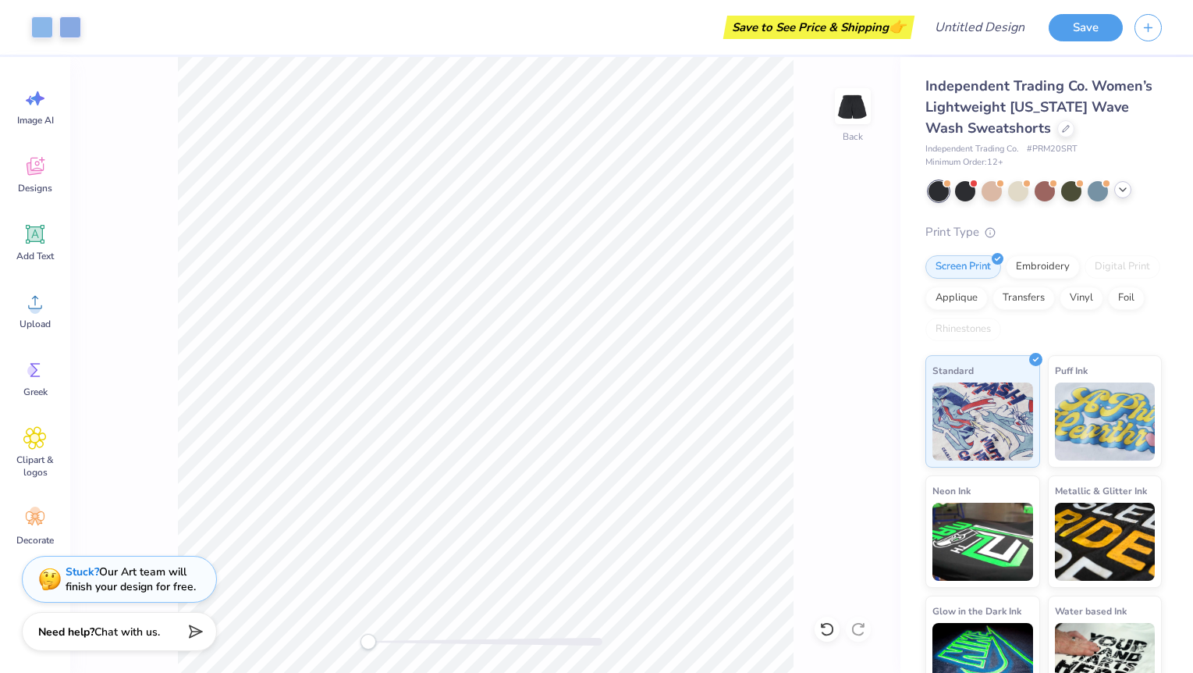
click at [943, 190] on polyline at bounding box center [1123, 189] width 6 height 3
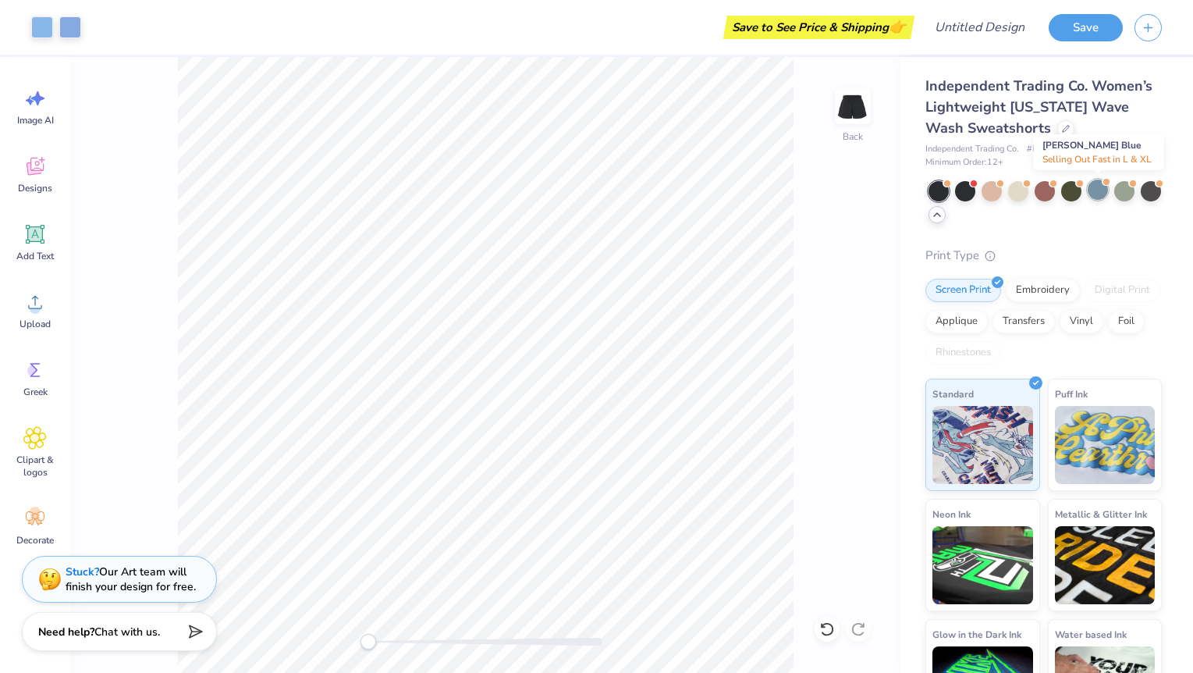
click at [943, 186] on div at bounding box center [1098, 190] width 20 height 20
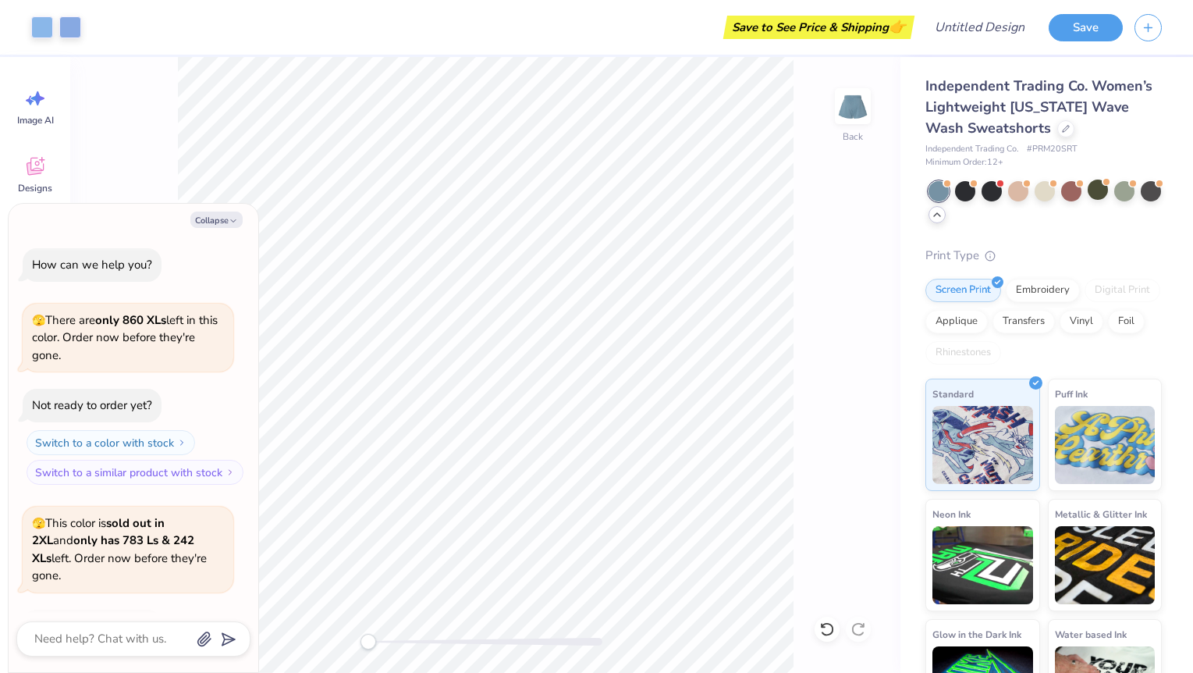
scroll to position [86, 0]
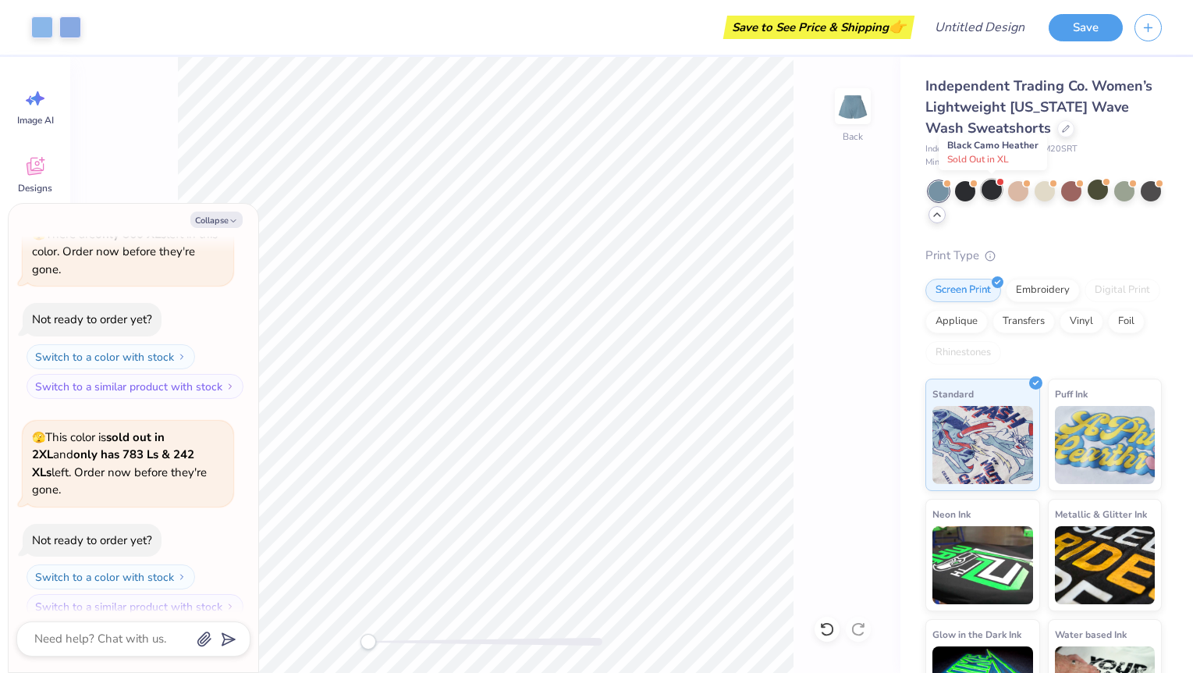
click at [943, 184] on div at bounding box center [992, 190] width 20 height 20
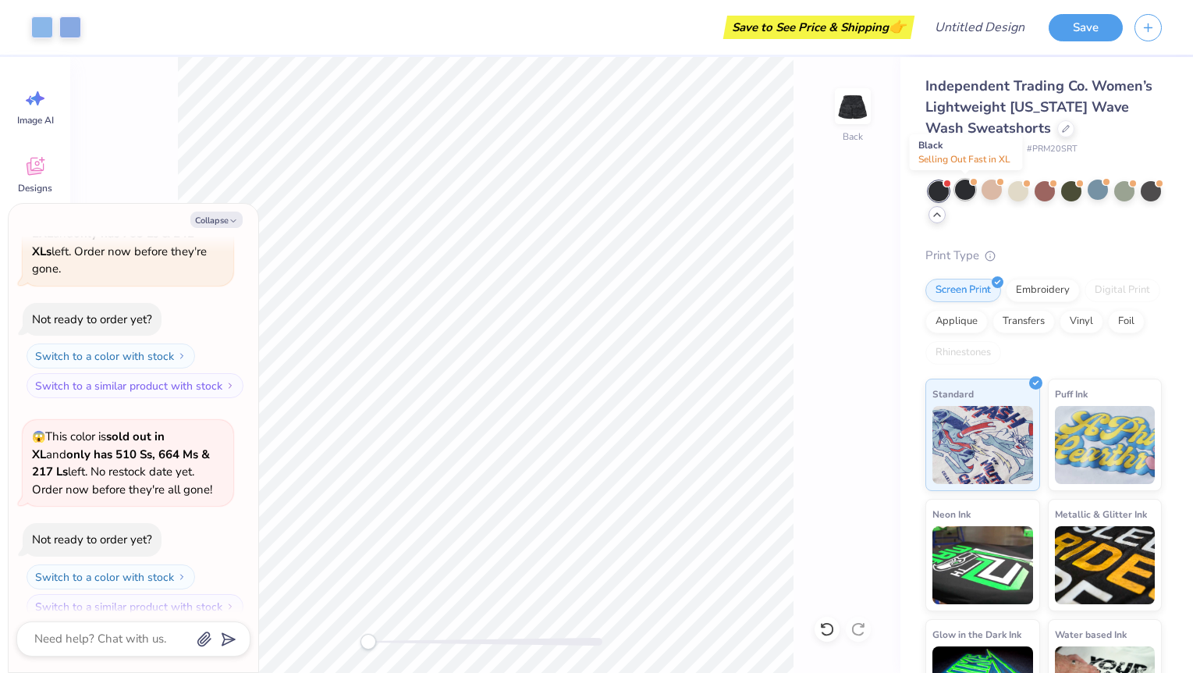
click at [943, 193] on div at bounding box center [965, 190] width 20 height 20
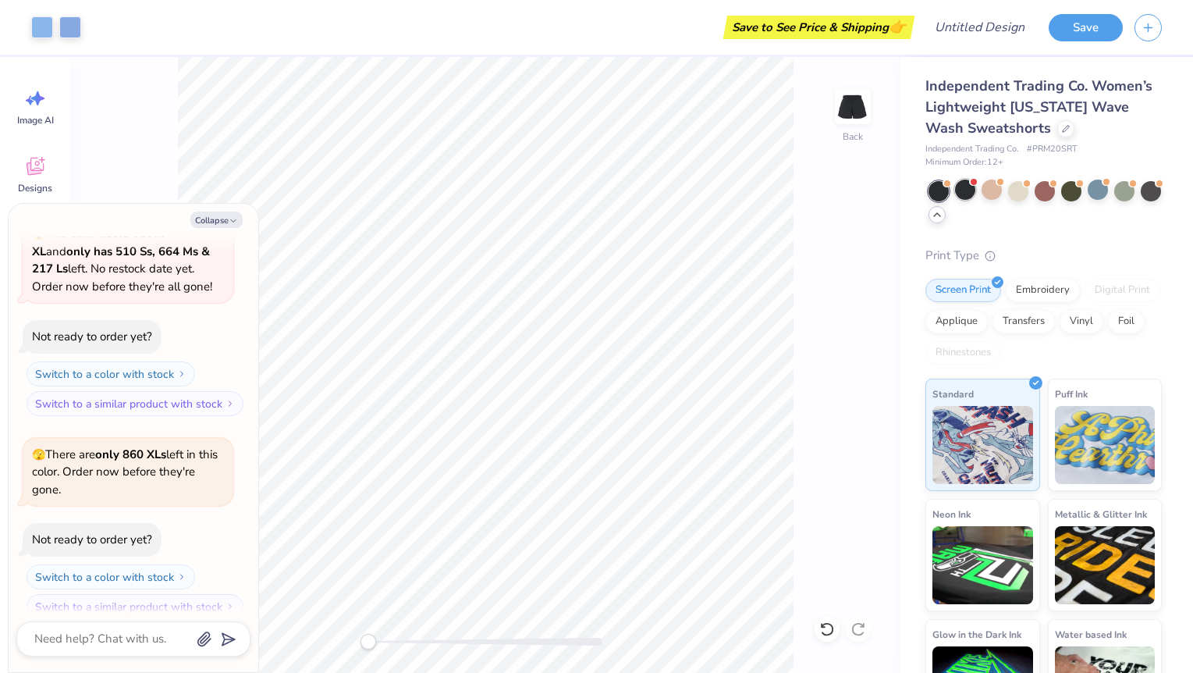
click at [943, 190] on div at bounding box center [965, 190] width 20 height 20
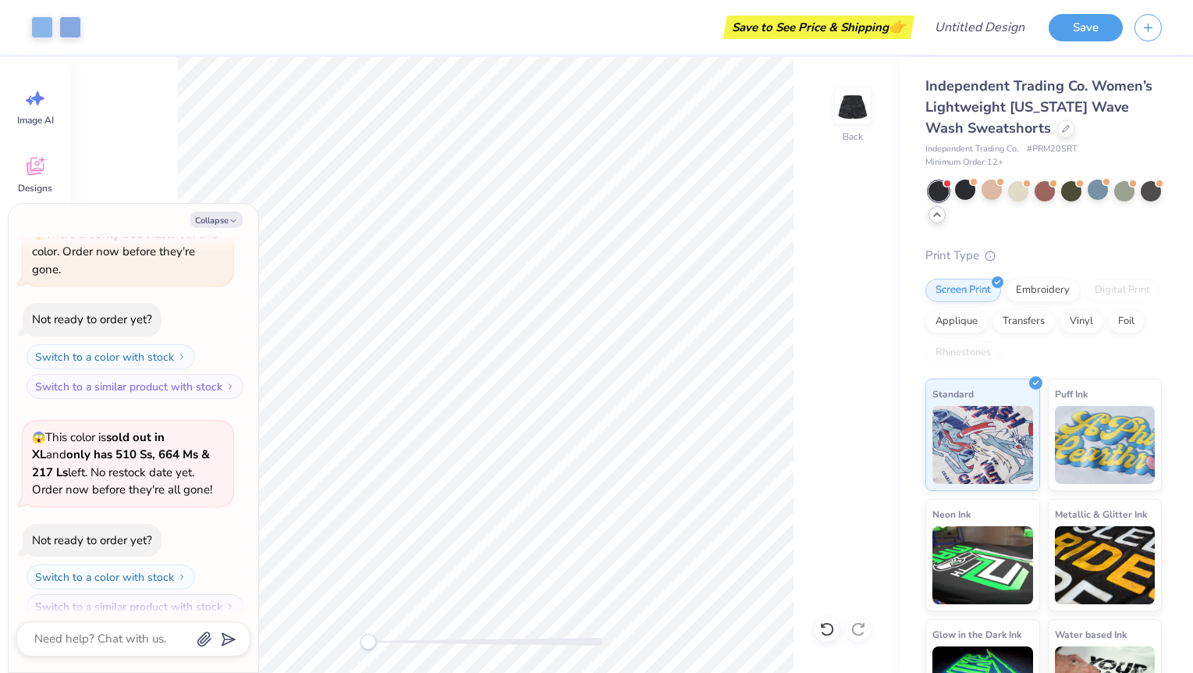
click at [943, 190] on div at bounding box center [939, 191] width 20 height 20
click at [940, 190] on div at bounding box center [939, 191] width 20 height 20
click at [943, 190] on div at bounding box center [965, 190] width 20 height 20
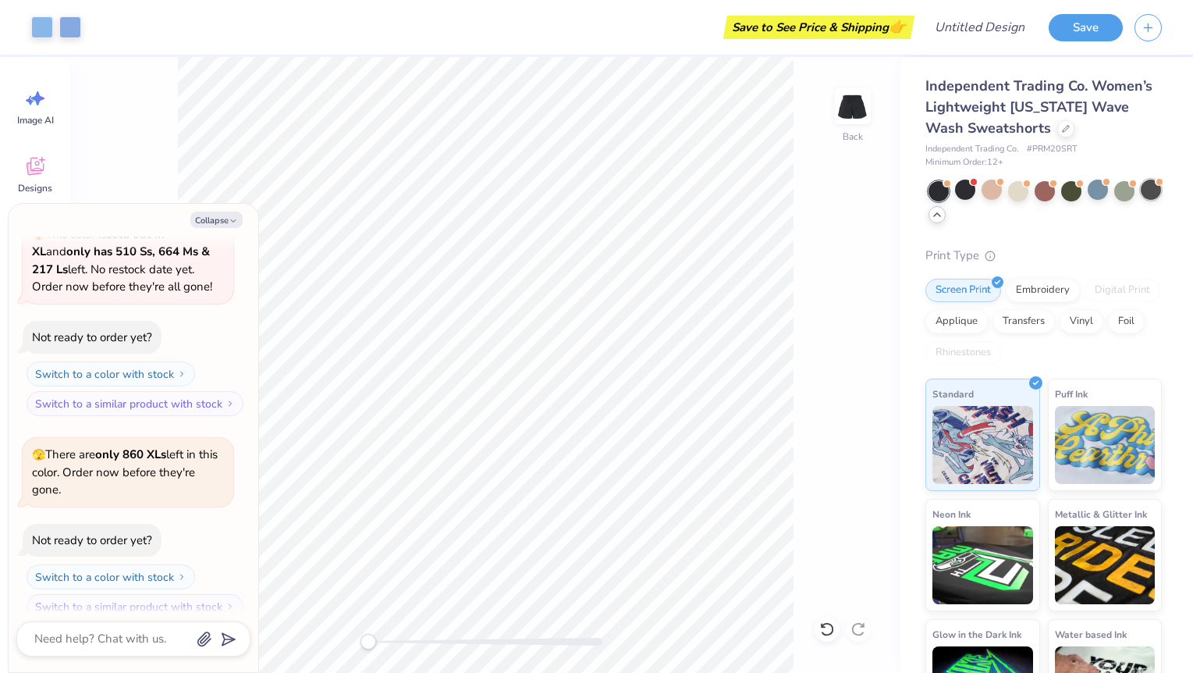
click at [943, 185] on div at bounding box center [1151, 190] width 20 height 20
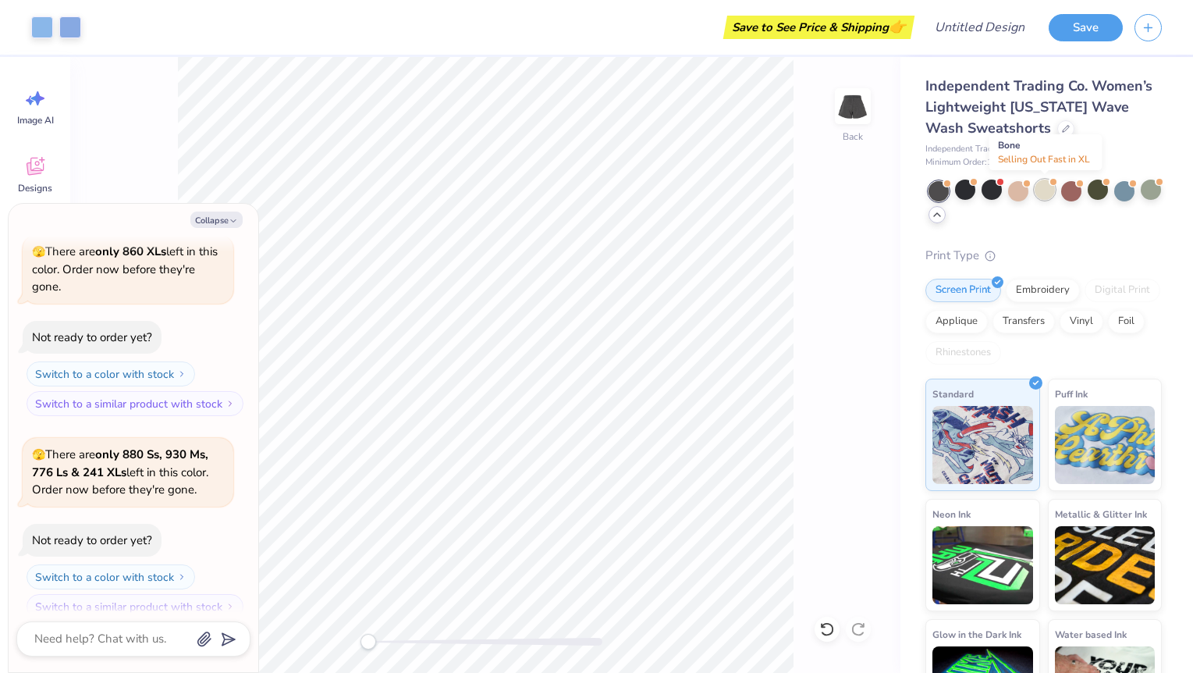
click at [943, 187] on div at bounding box center [1045, 190] width 20 height 20
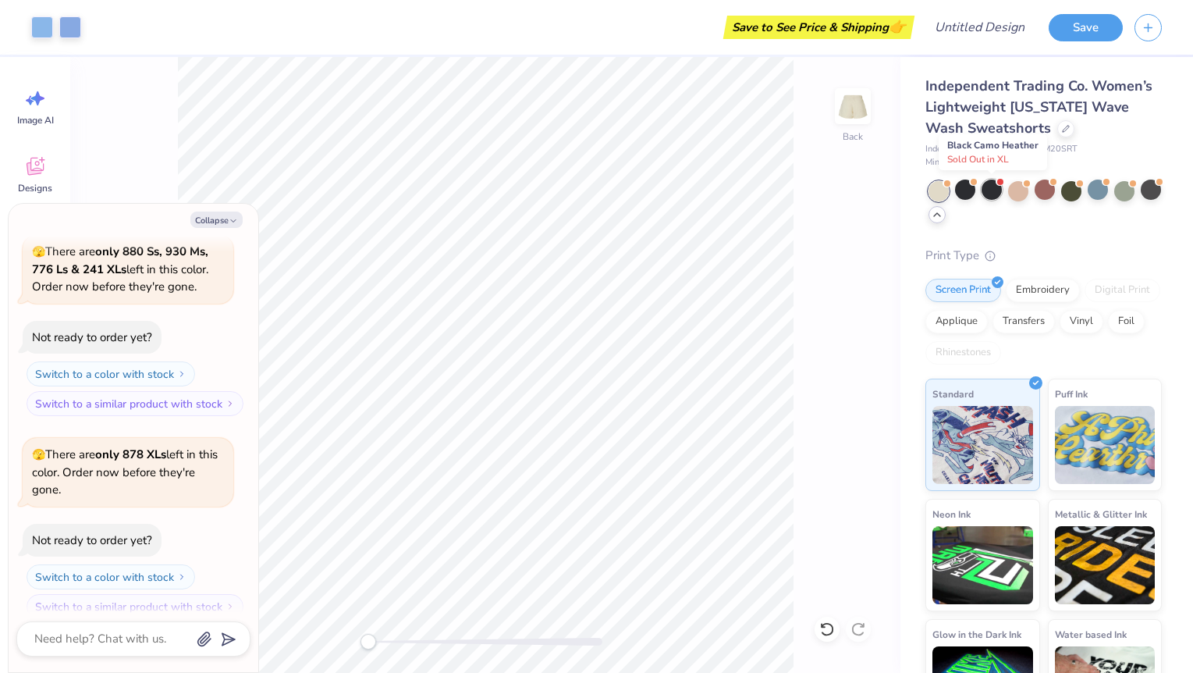
click at [943, 191] on div at bounding box center [992, 190] width 20 height 20
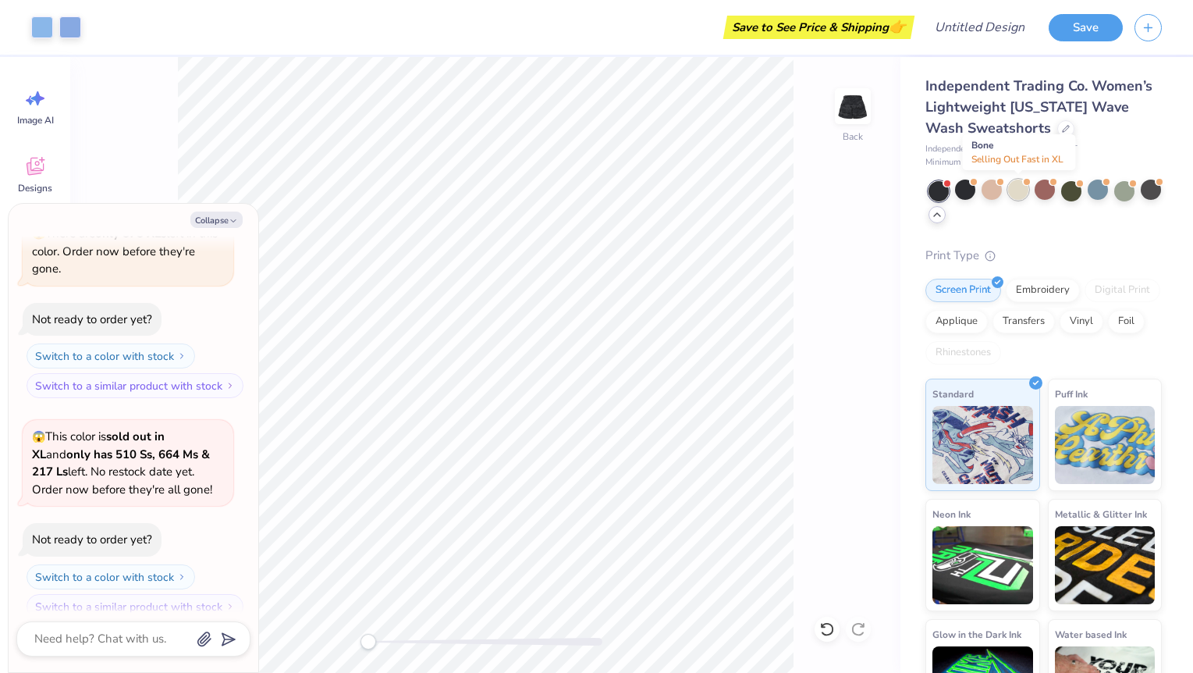
click at [943, 191] on div at bounding box center [1018, 190] width 20 height 20
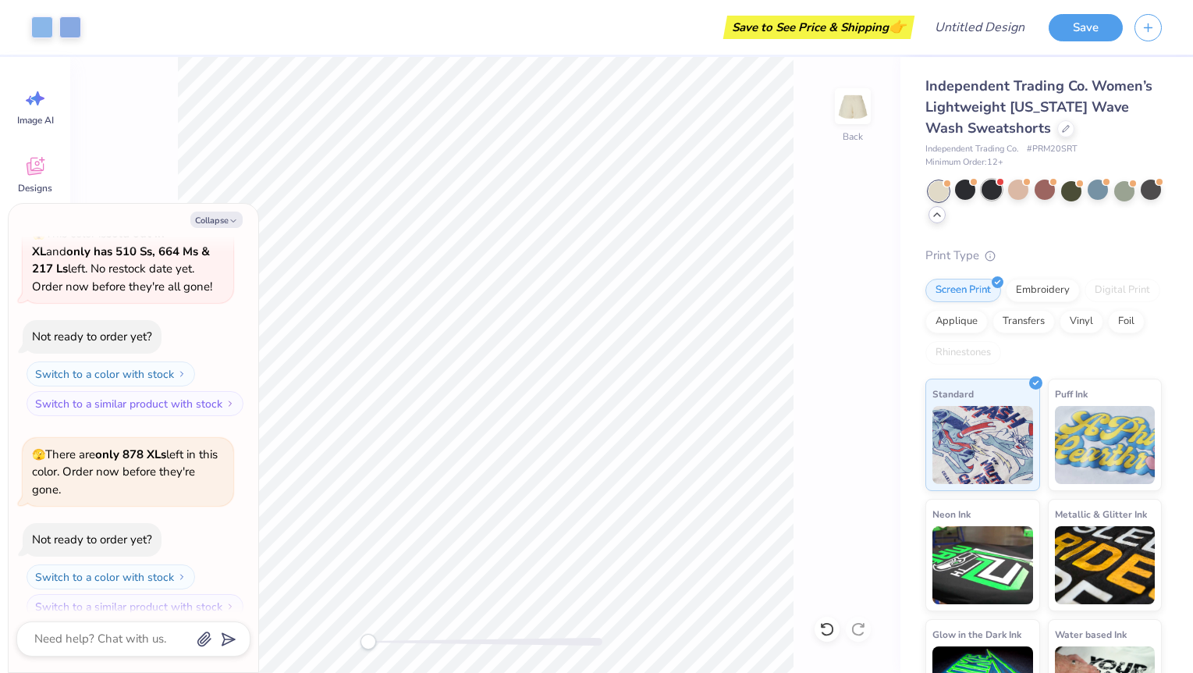
click at [943, 194] on div at bounding box center [992, 190] width 20 height 20
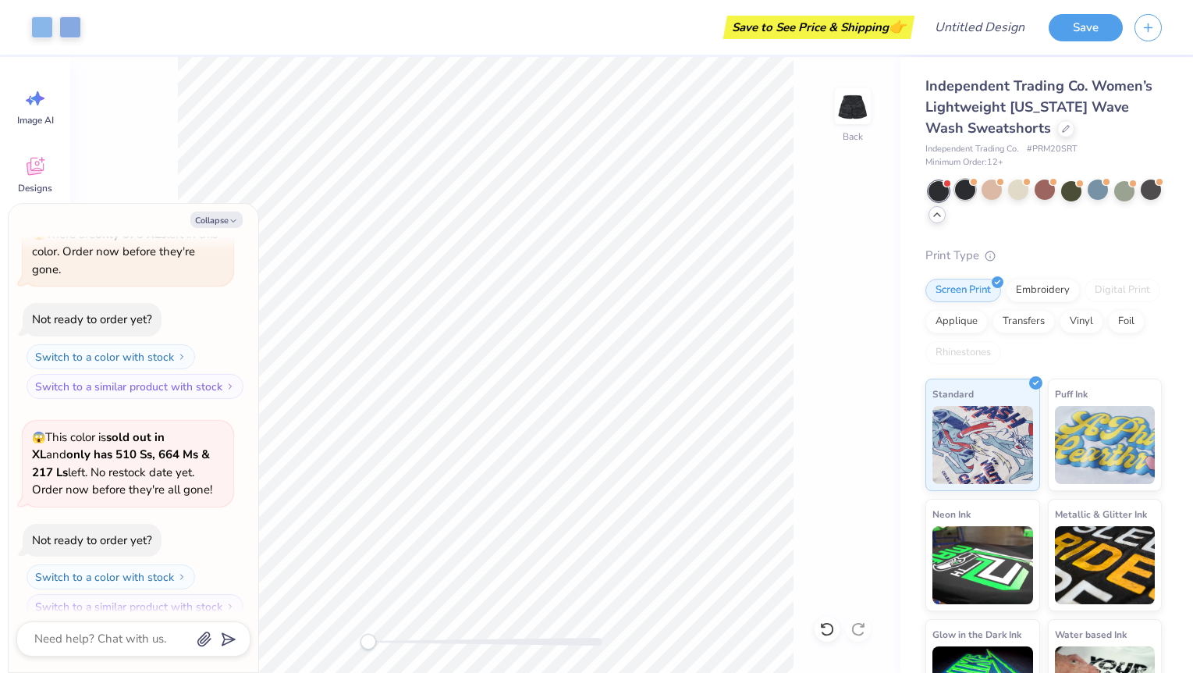
click at [943, 192] on div at bounding box center [965, 190] width 20 height 20
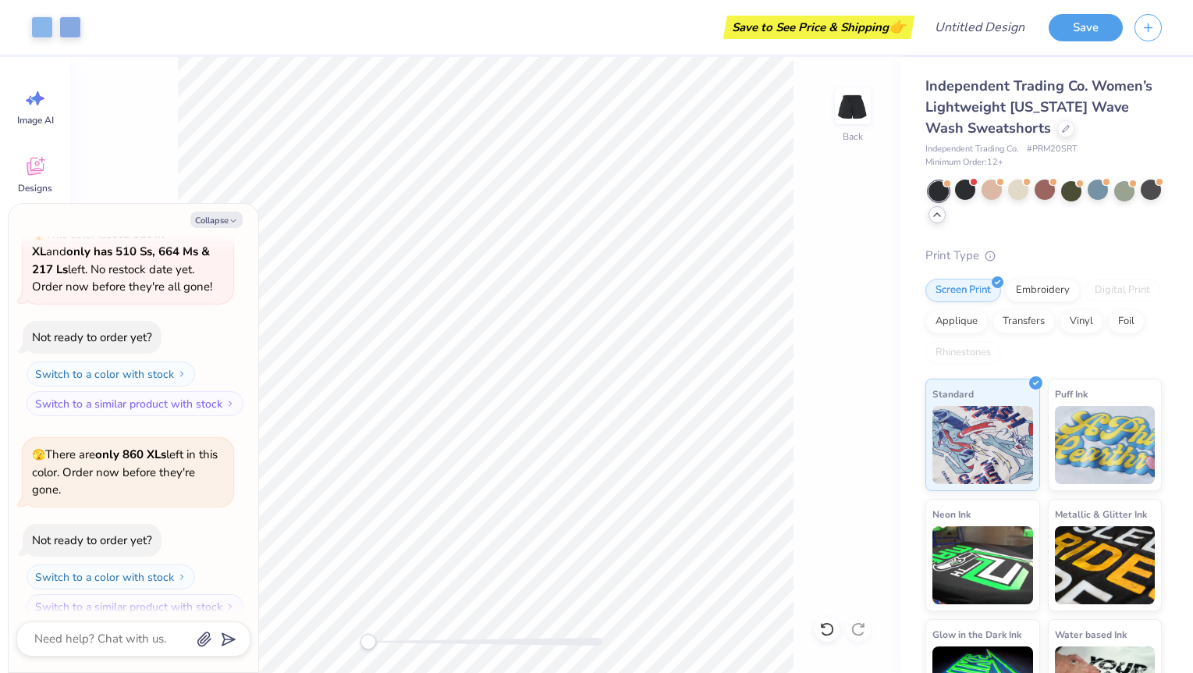
click at [943, 192] on div at bounding box center [939, 191] width 20 height 20
click at [943, 191] on div at bounding box center [965, 190] width 20 height 20
type textarea "x"
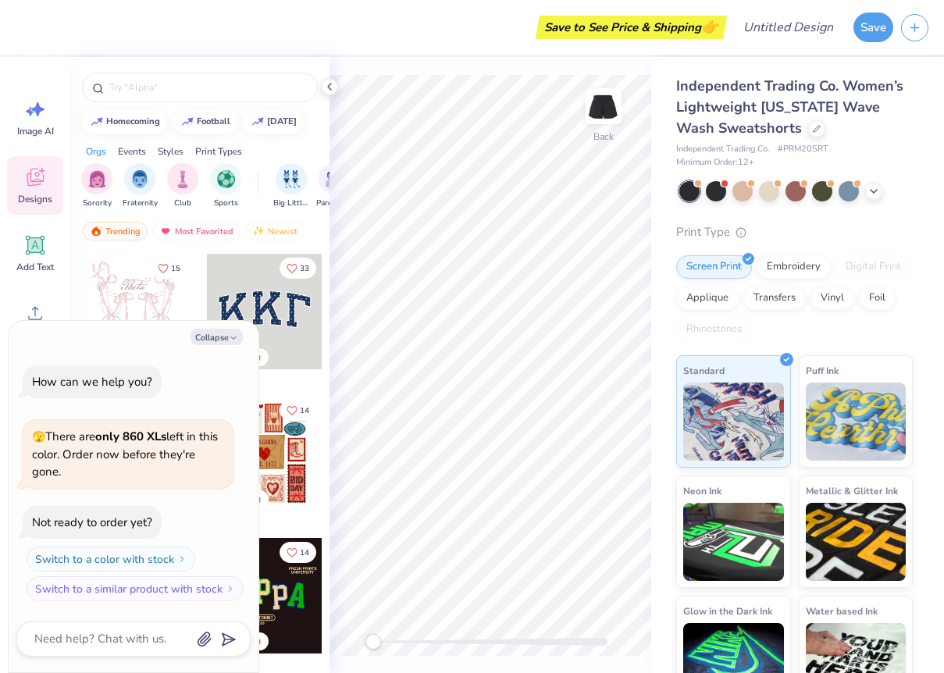
type textarea "x"
